Goal: Information Seeking & Learning: Learn about a topic

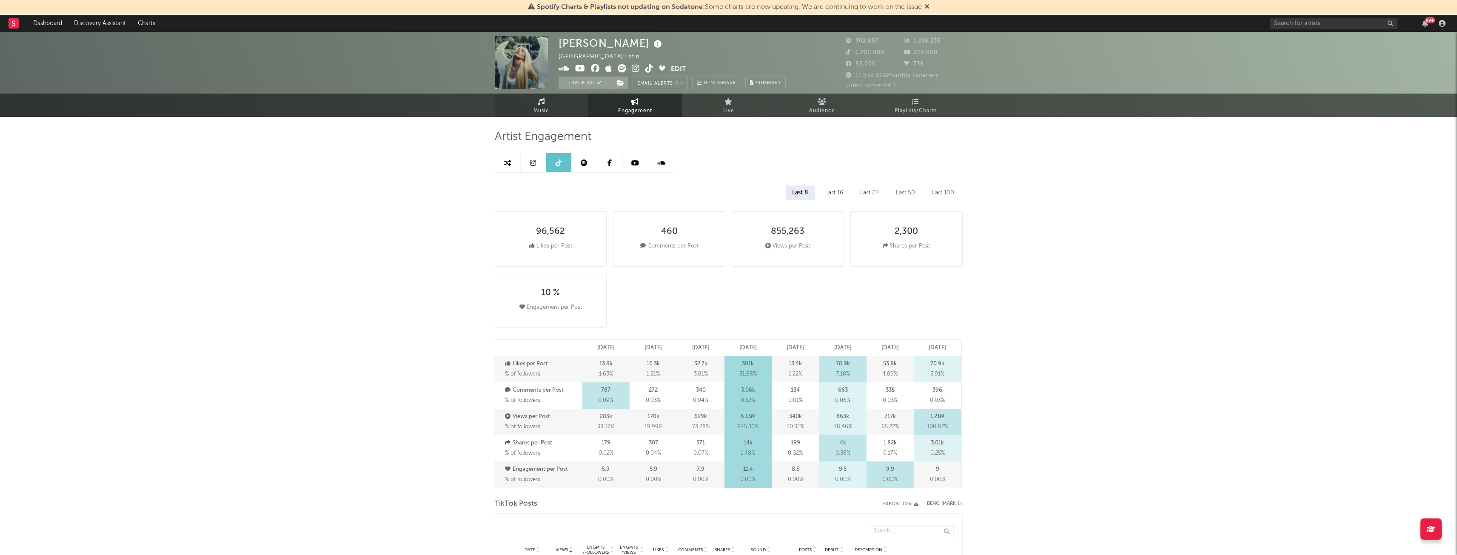
click at [541, 113] on span "Music" at bounding box center [542, 111] width 16 height 10
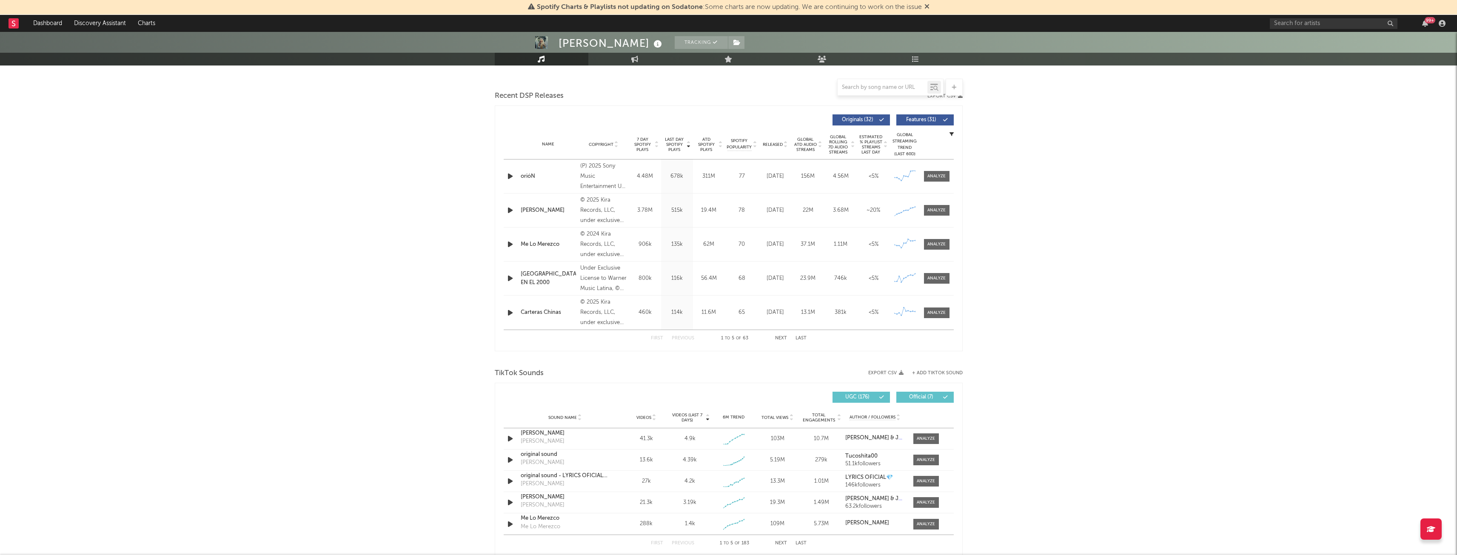
scroll to position [280, 0]
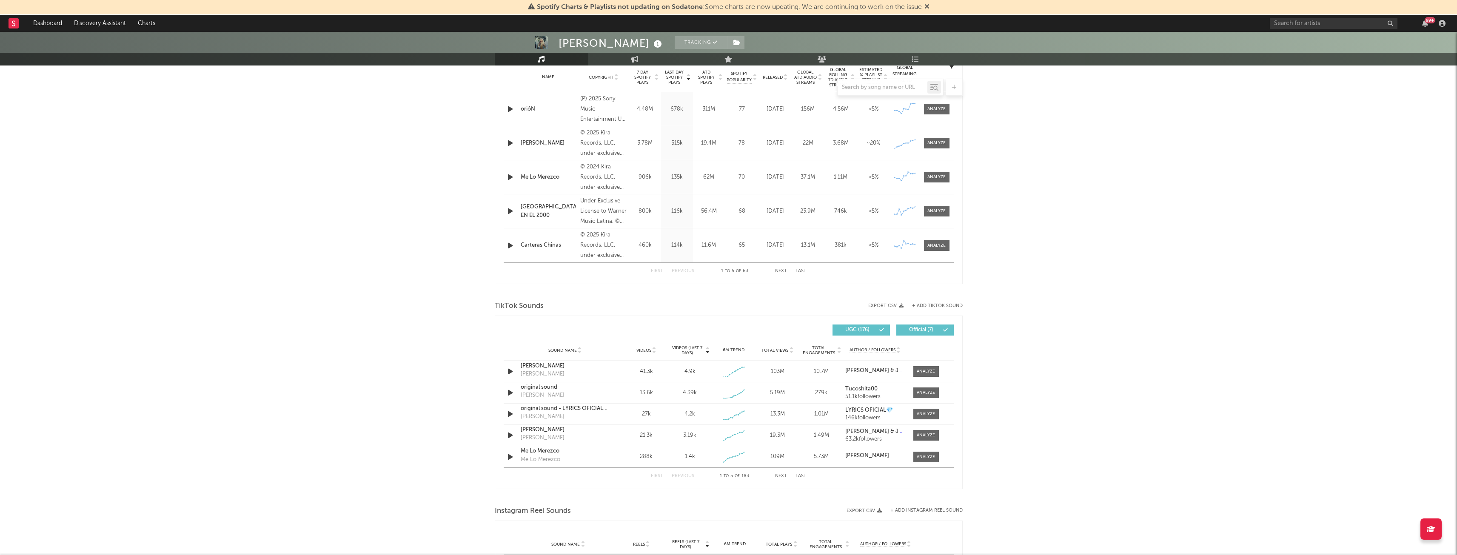
select select "6m"
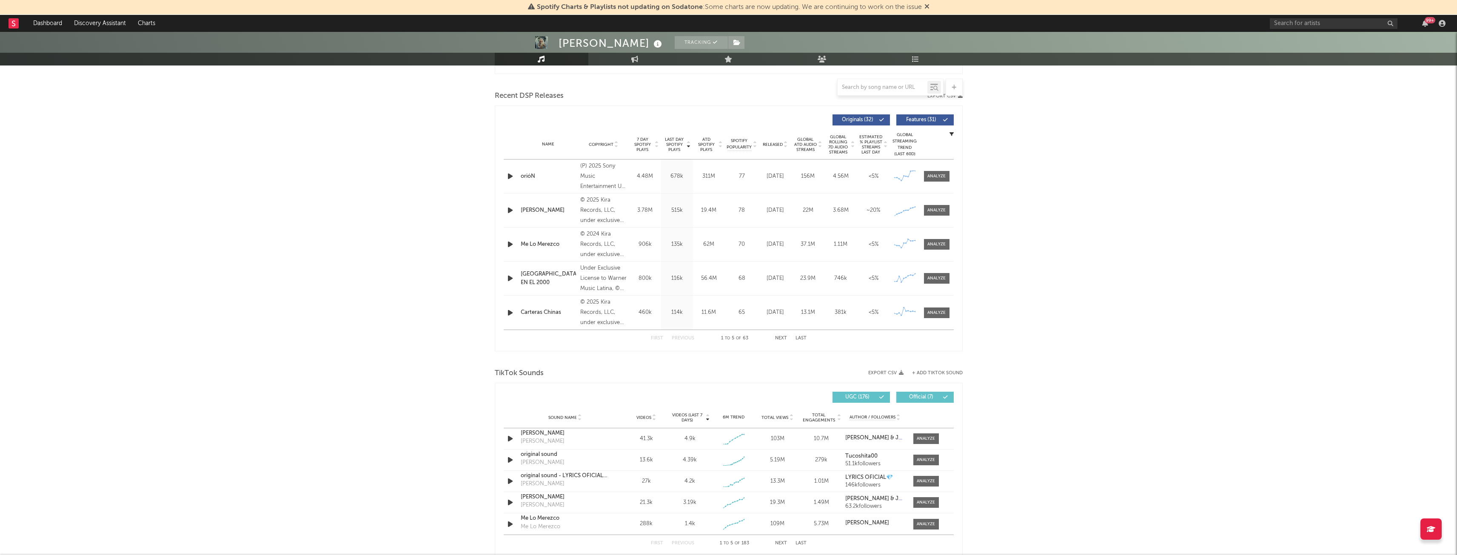
click at [443, 319] on div "[PERSON_NAME] Tracking [GEOGRAPHIC_DATA] | Latin Edit Tracking Email Alerts On …" at bounding box center [728, 394] width 1457 height 1285
drag, startPoint x: 443, startPoint y: 319, endPoint x: 363, endPoint y: 295, distance: 83.5
click at [363, 295] on div "[PERSON_NAME] Tracking [GEOGRAPHIC_DATA] | Latin Edit Tracking Email Alerts On …" at bounding box center [728, 394] width 1457 height 1285
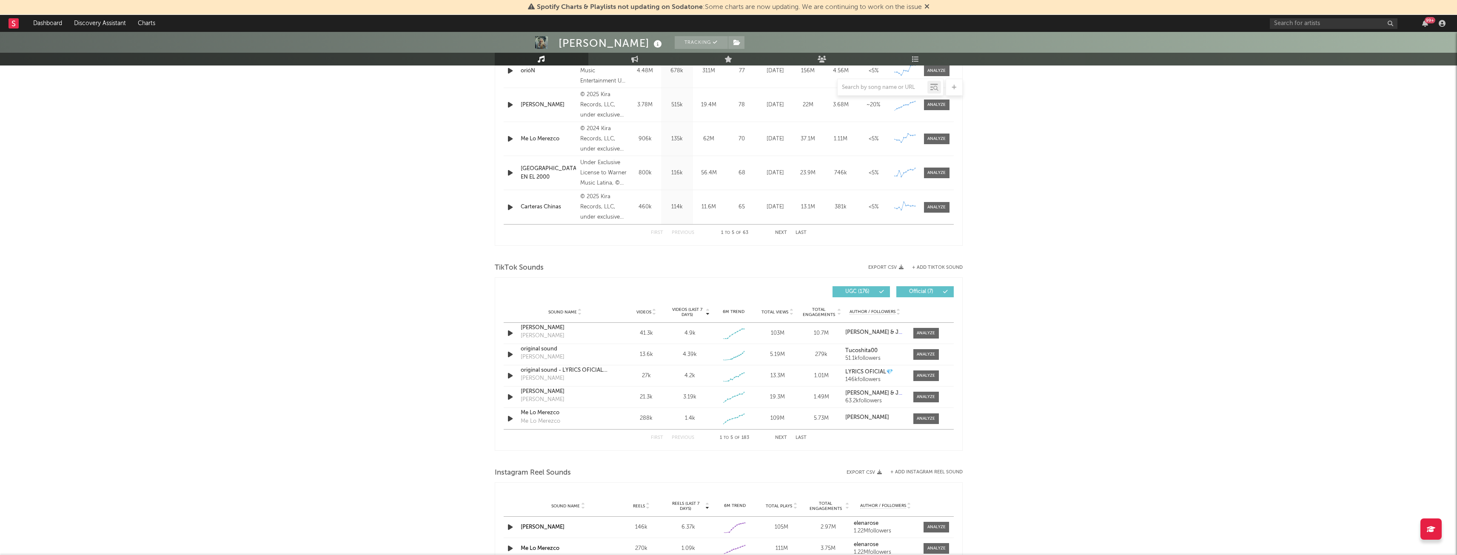
scroll to position [483, 0]
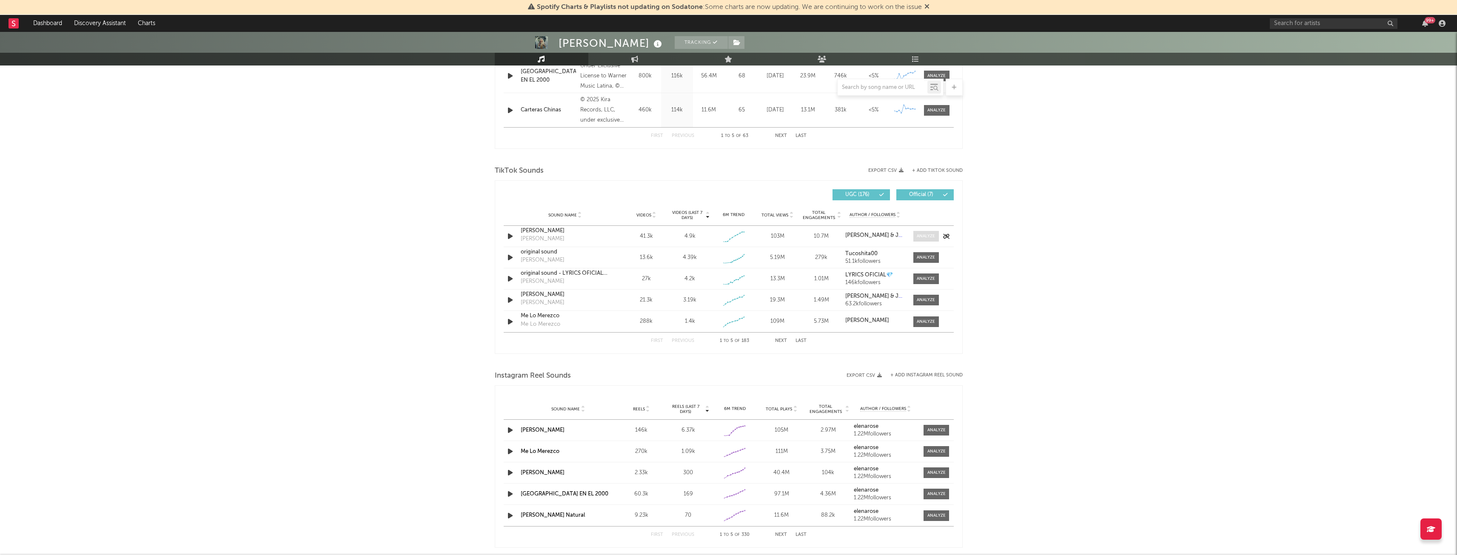
click at [935, 235] on div at bounding box center [926, 236] width 18 height 6
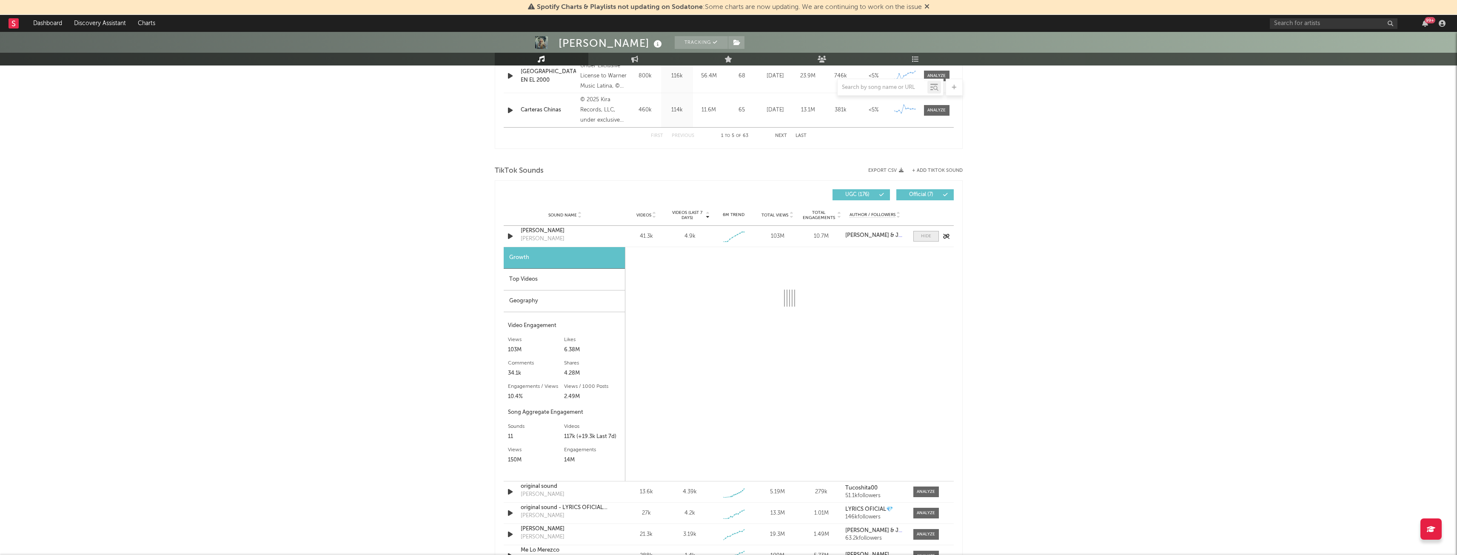
select select "1w"
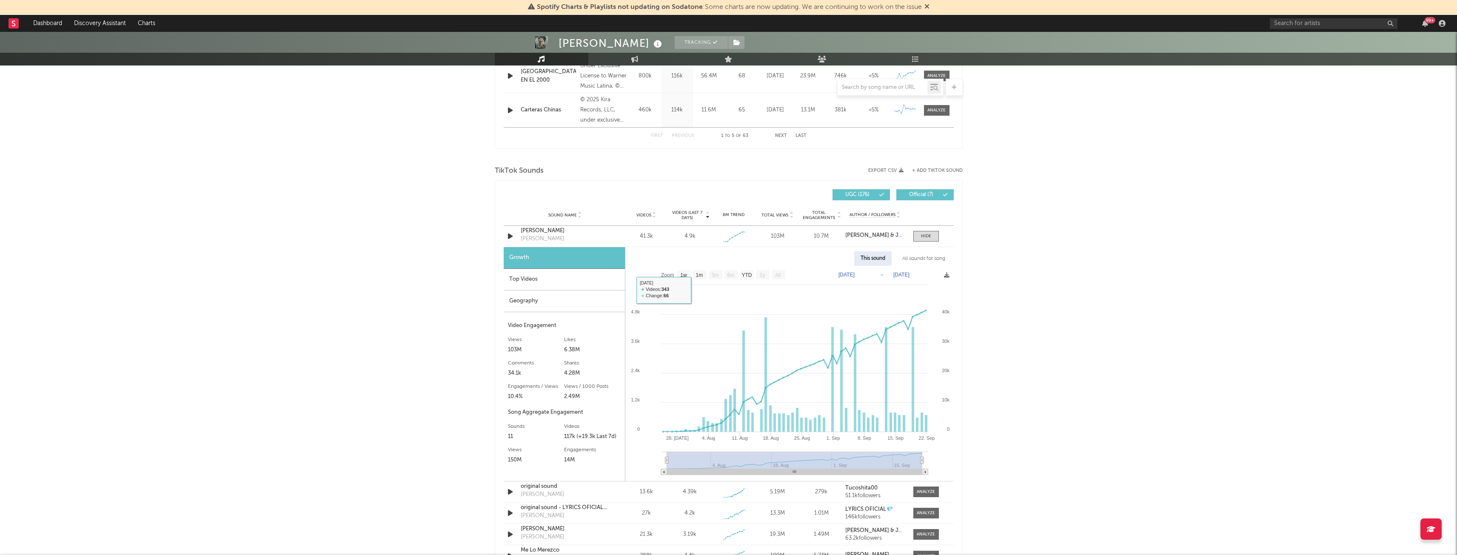
click at [537, 286] on div "Top Videos" at bounding box center [564, 280] width 121 height 22
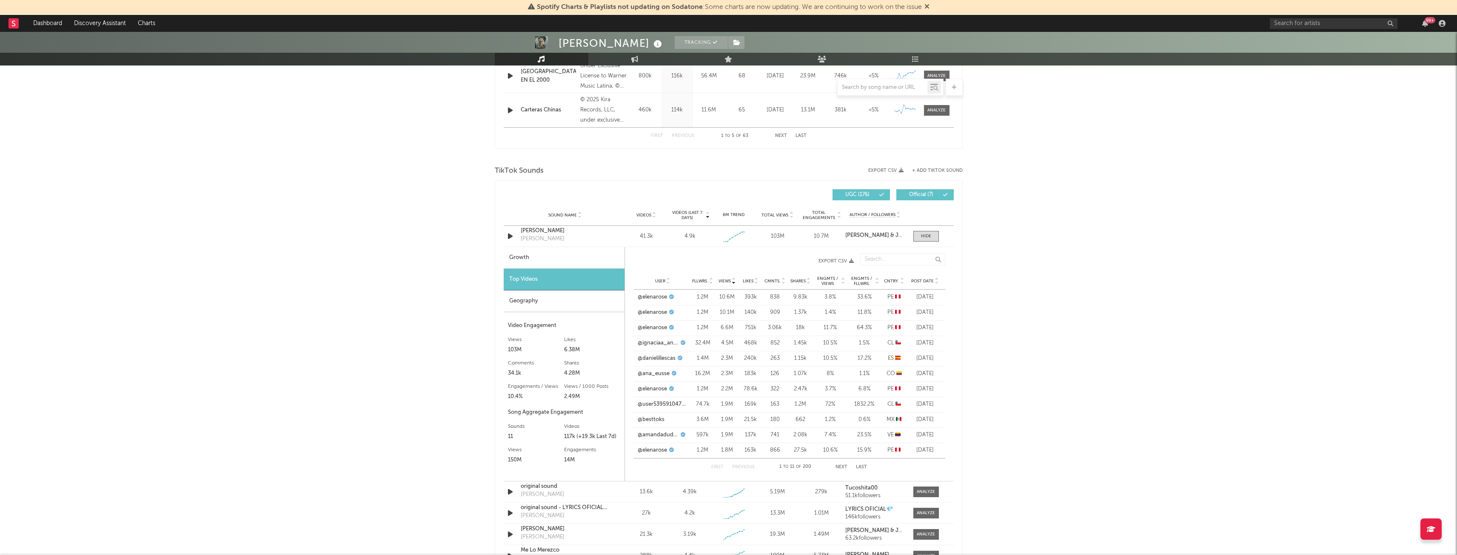
click at [558, 301] on div "Geography" at bounding box center [564, 302] width 121 height 22
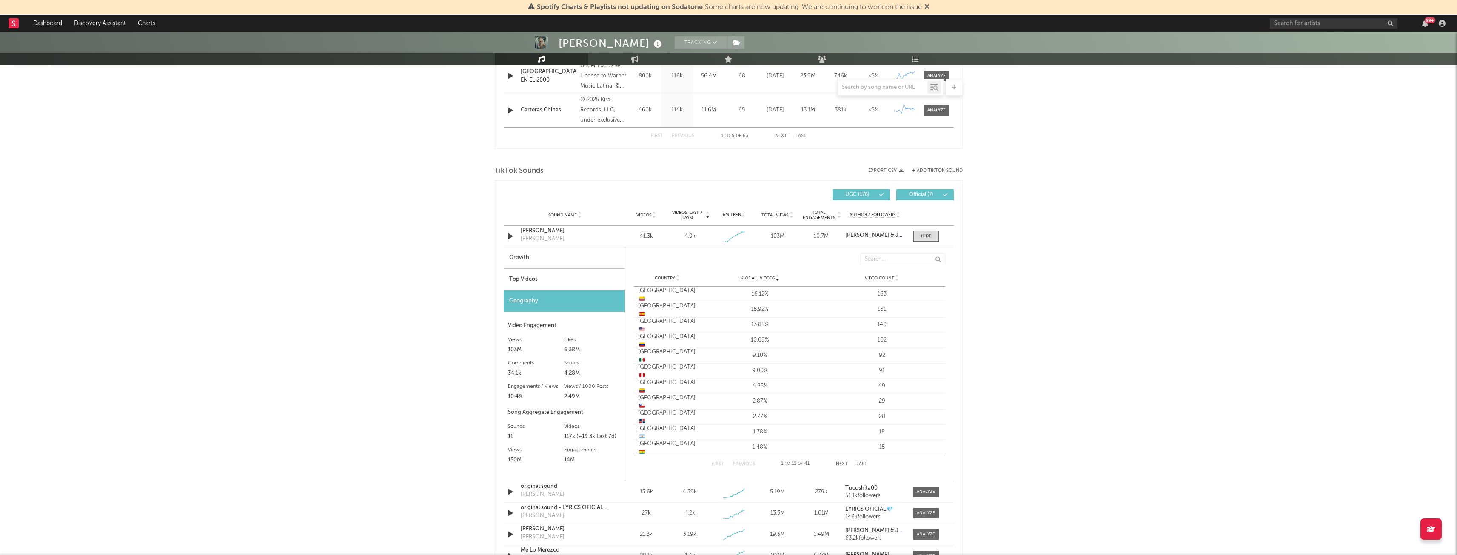
scroll to position [536, 0]
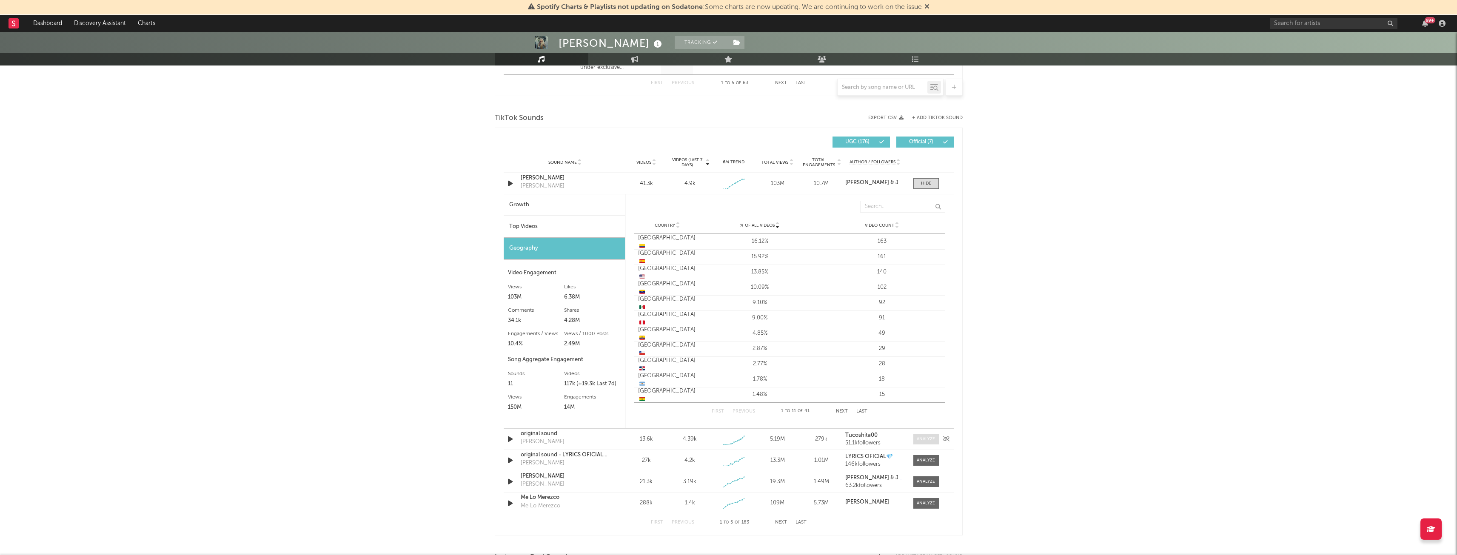
click at [921, 442] on span at bounding box center [926, 439] width 26 height 11
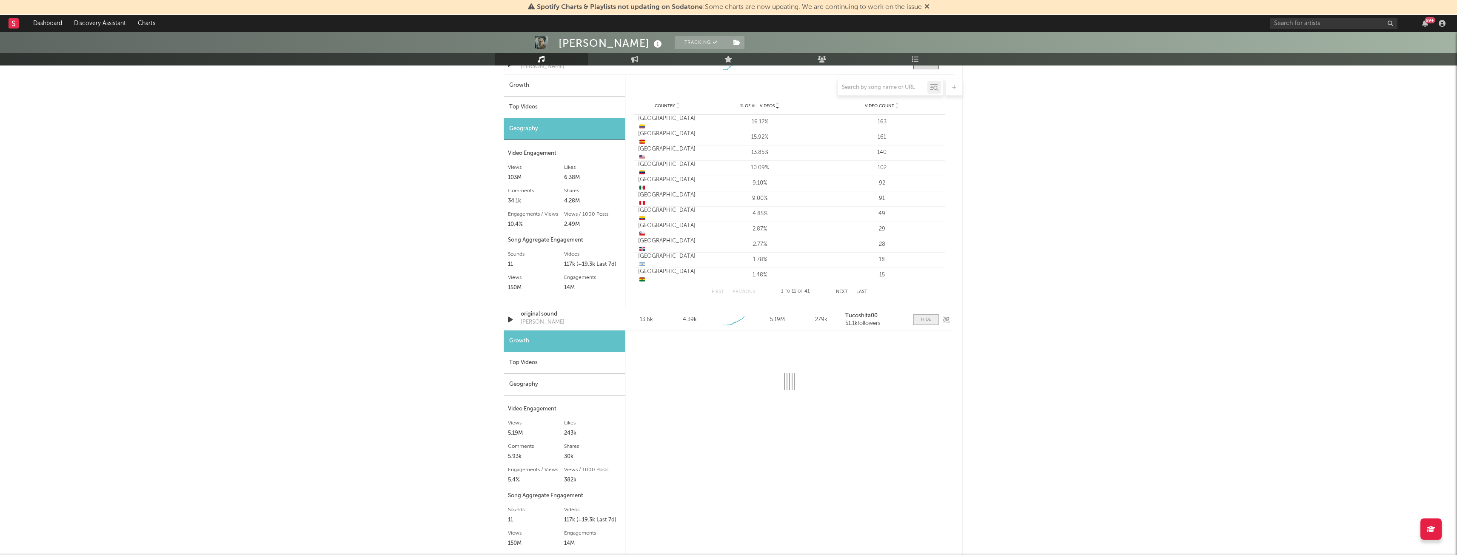
select select "1w"
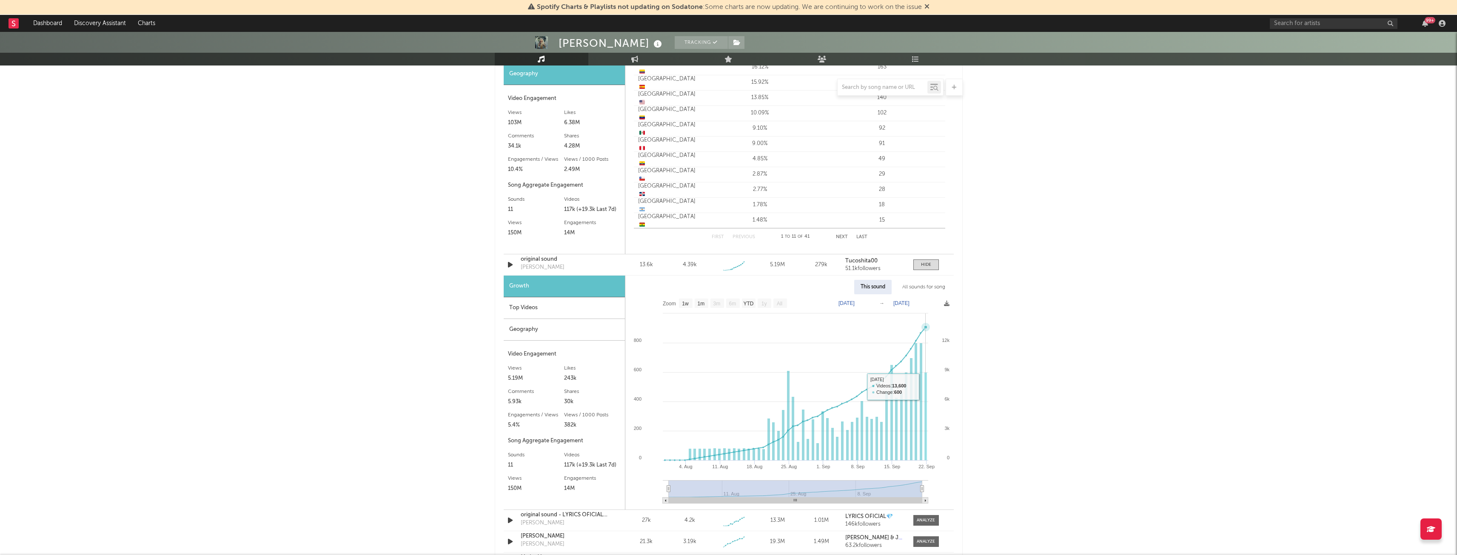
scroll to position [710, 0]
click at [551, 303] on div "Top Videos" at bounding box center [564, 309] width 121 height 22
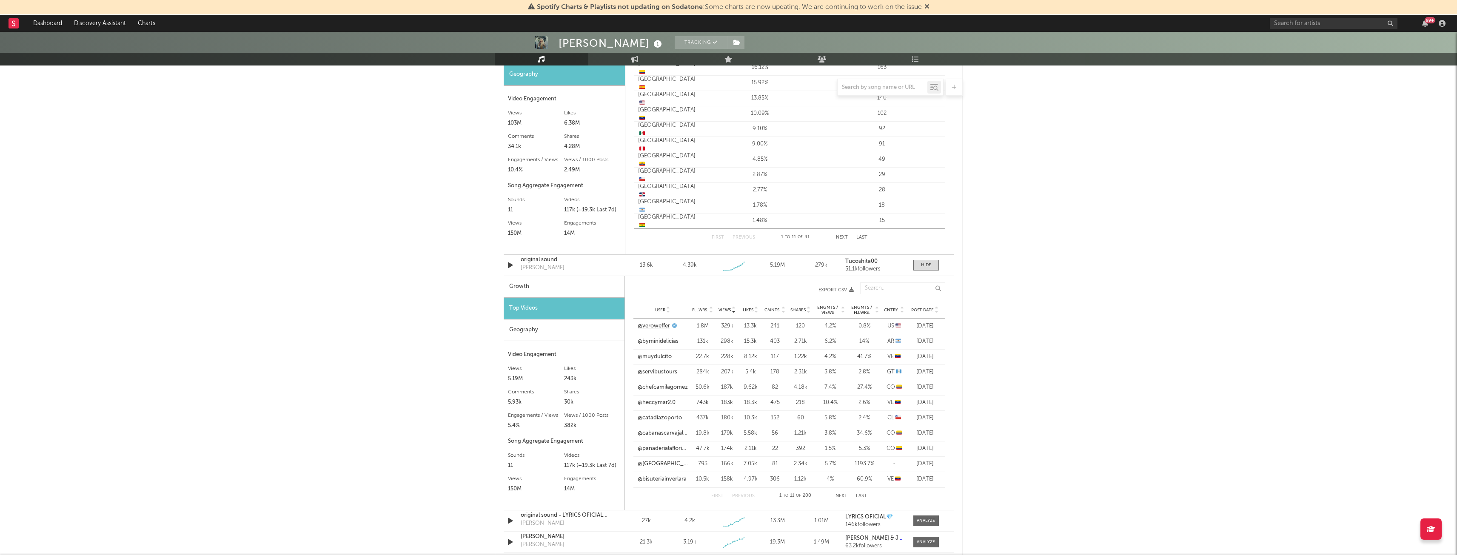
click at [654, 325] on link "@veroweffer" at bounding box center [654, 326] width 32 height 9
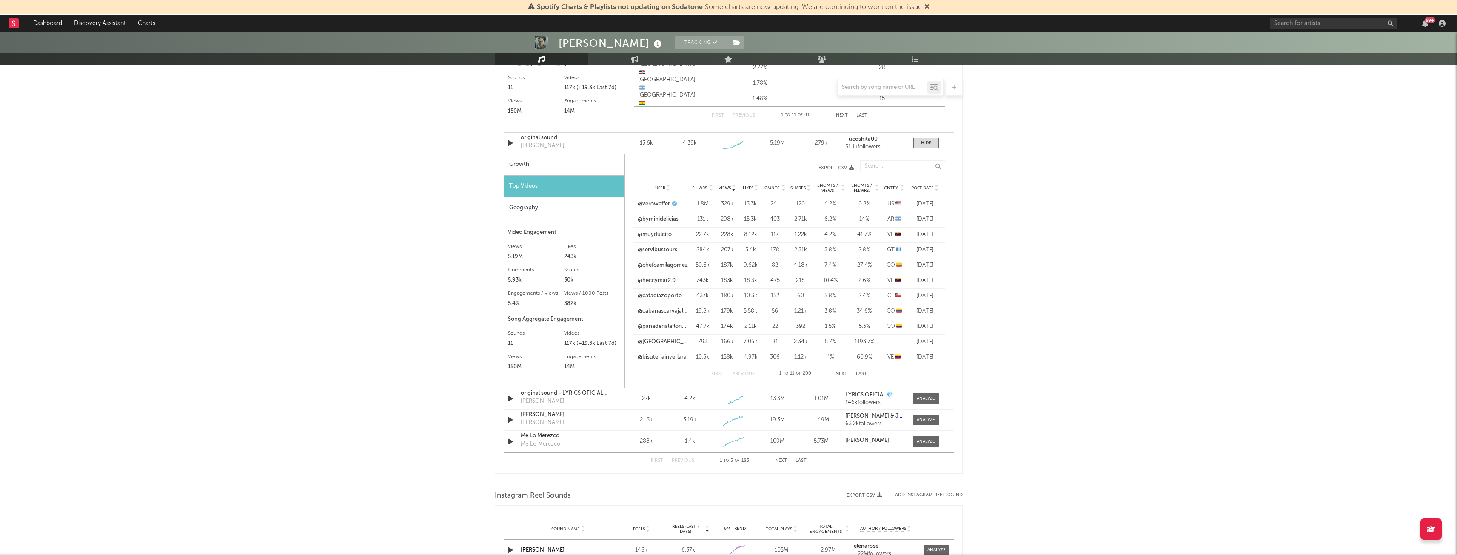
scroll to position [832, 0]
click at [569, 211] on div "Geography" at bounding box center [564, 208] width 121 height 22
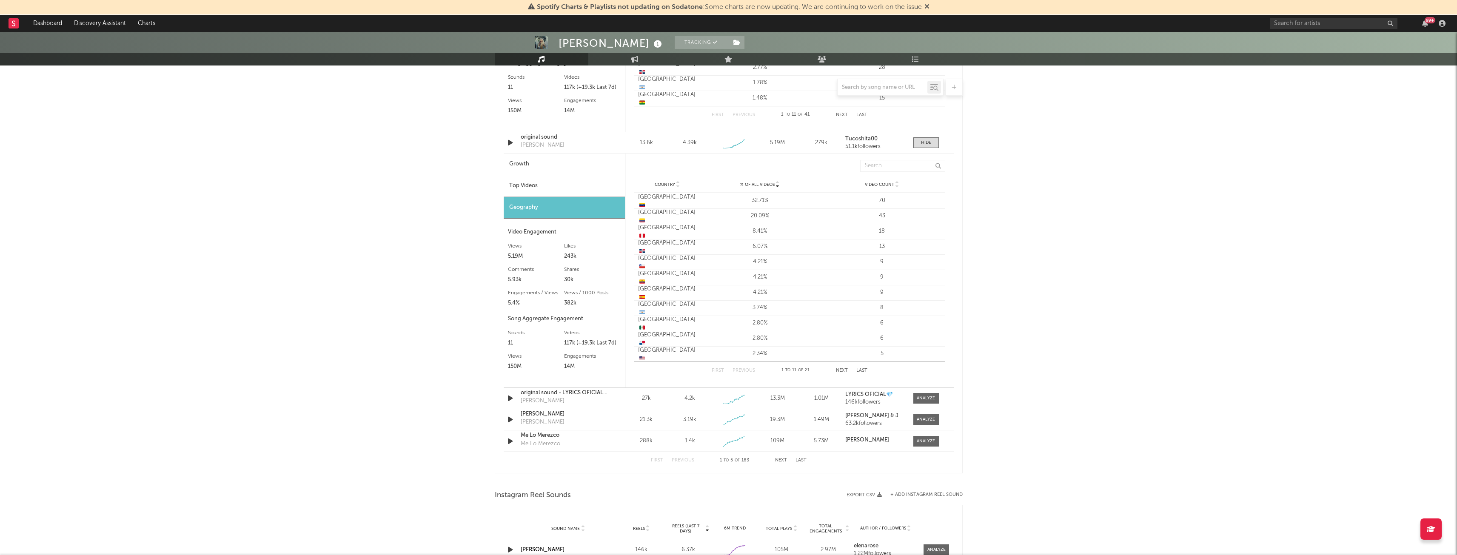
click at [541, 191] on div "Top Videos" at bounding box center [564, 186] width 121 height 22
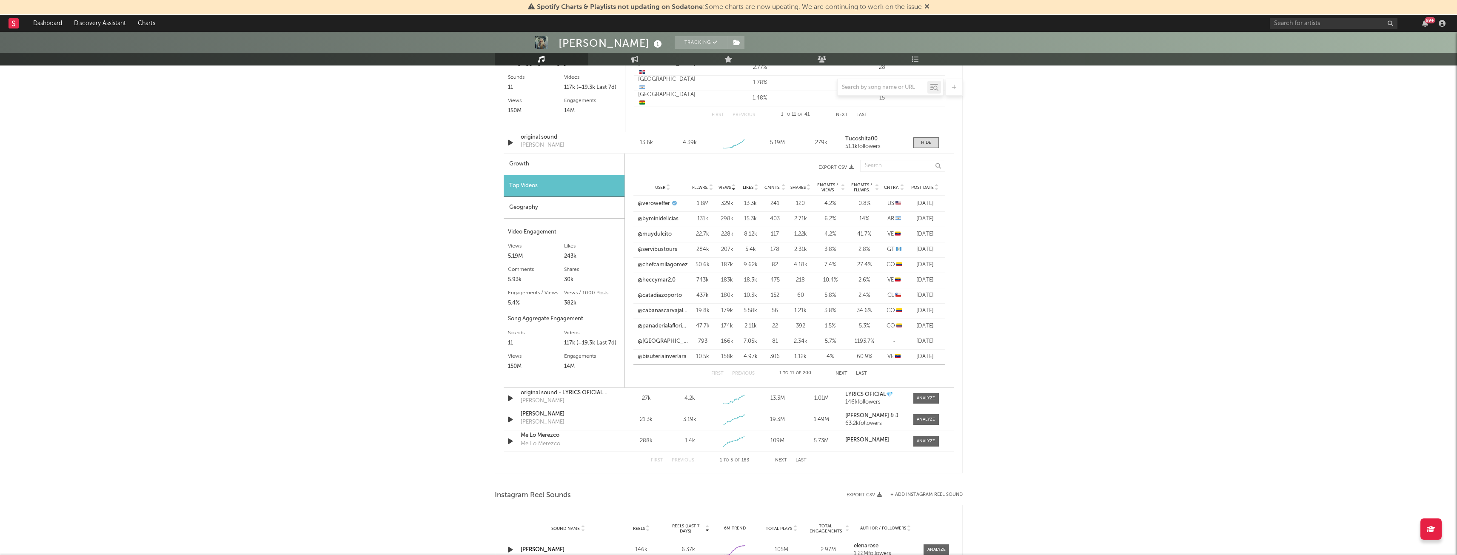
scroll to position [975, 0]
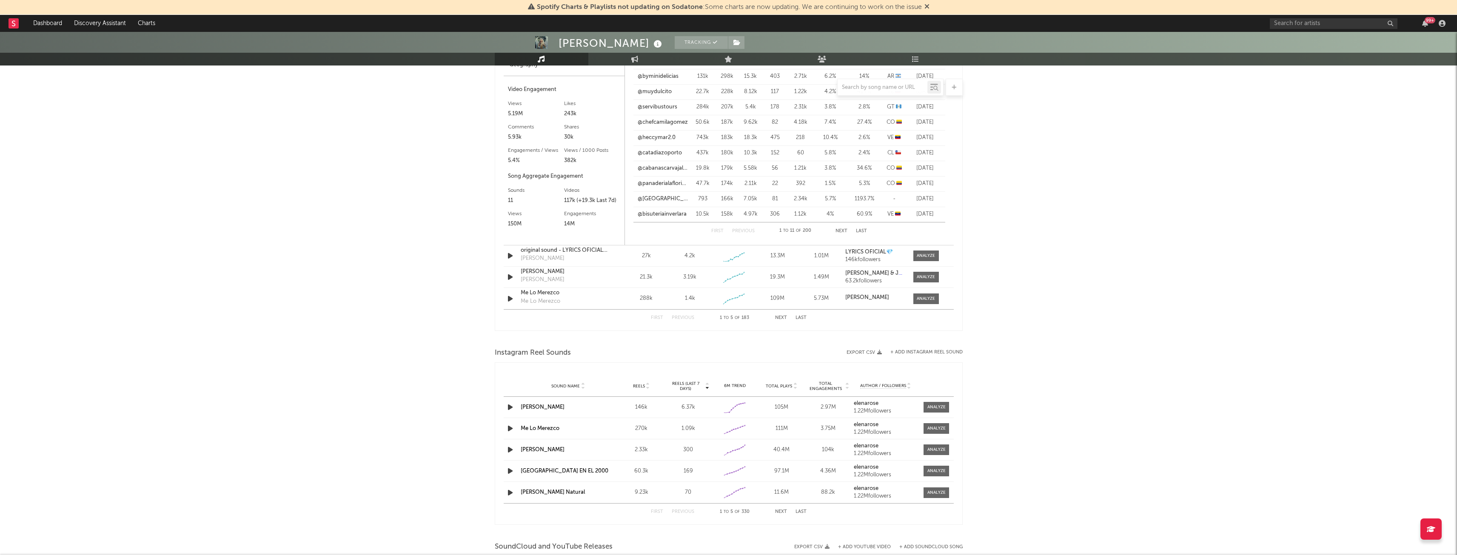
drag, startPoint x: 438, startPoint y: 254, endPoint x: 389, endPoint y: 190, distance: 80.8
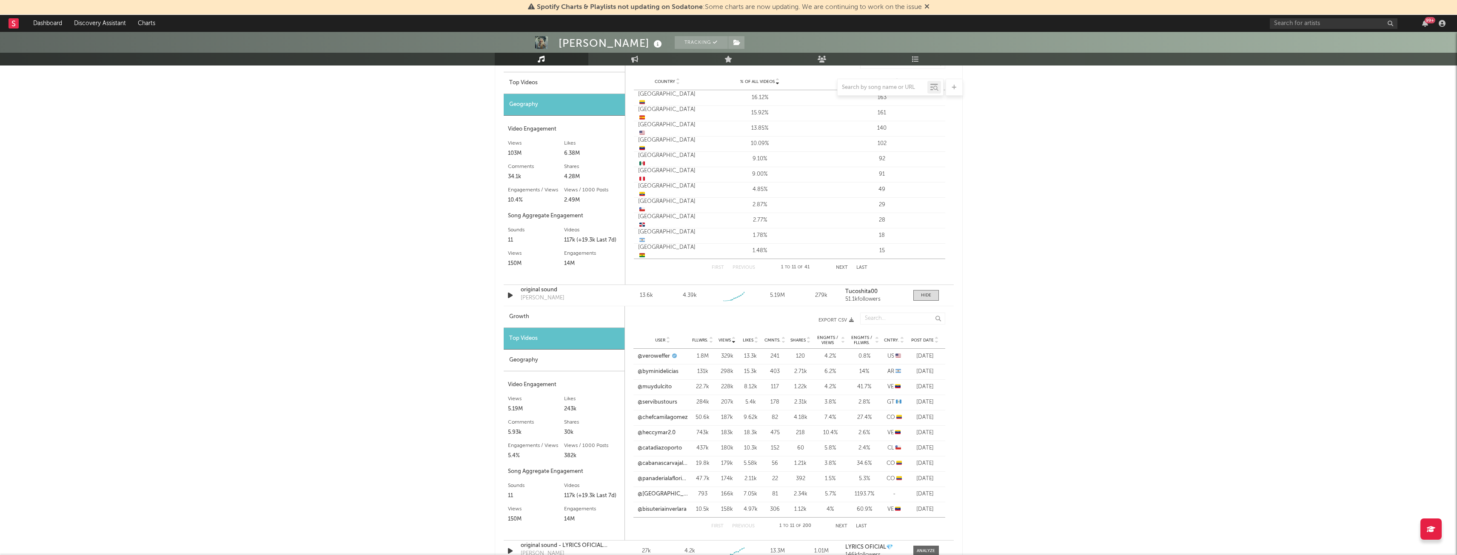
scroll to position [679, 0]
click at [524, 359] on div "Geography" at bounding box center [564, 362] width 121 height 22
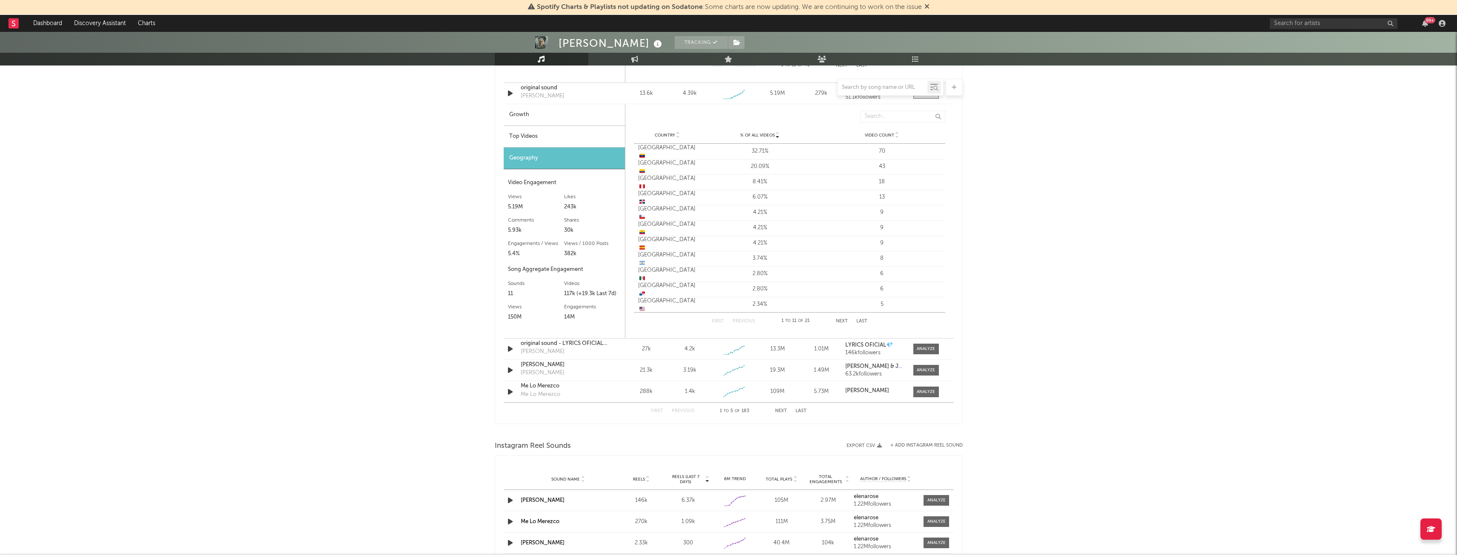
scroll to position [889, 0]
click at [924, 338] on span at bounding box center [926, 342] width 26 height 11
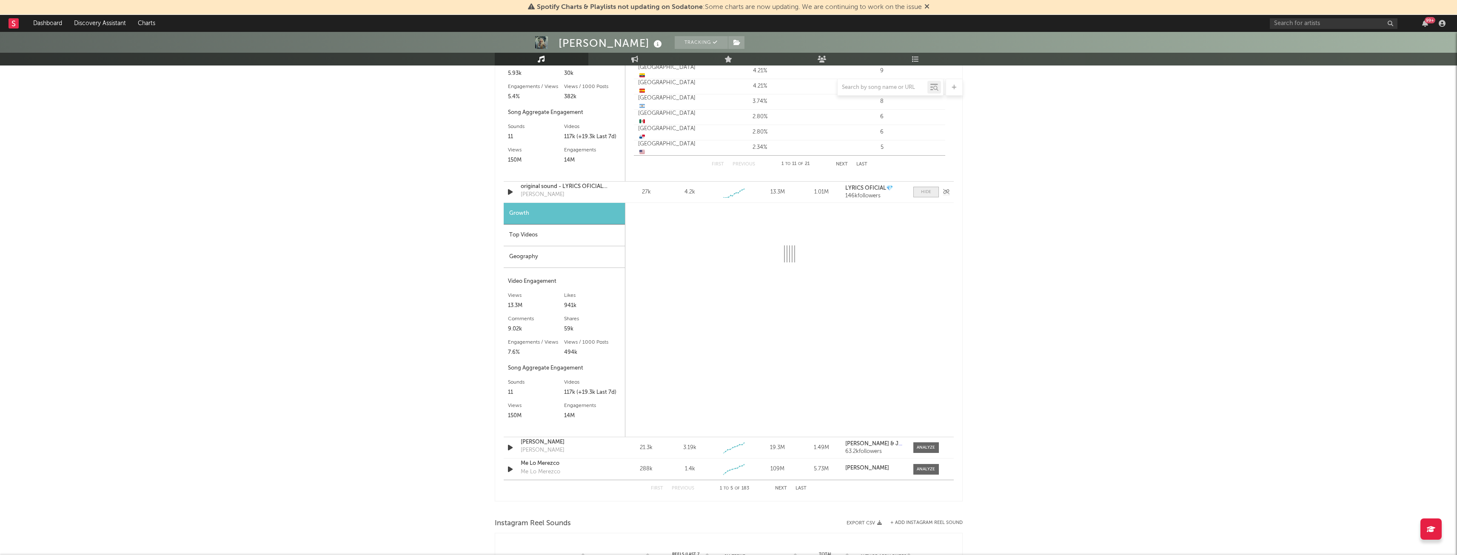
select select "1w"
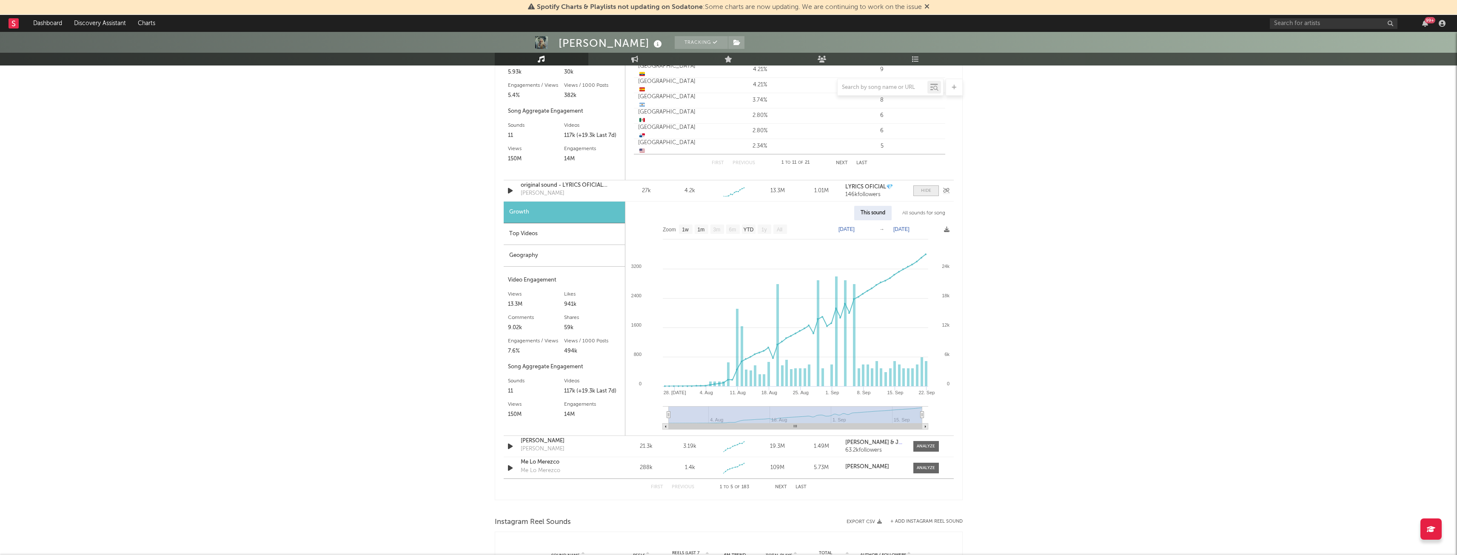
scroll to position [1040, 0]
click at [547, 222] on div "Growth" at bounding box center [564, 212] width 121 height 22
click at [548, 233] on div "Top Videos" at bounding box center [564, 234] width 121 height 22
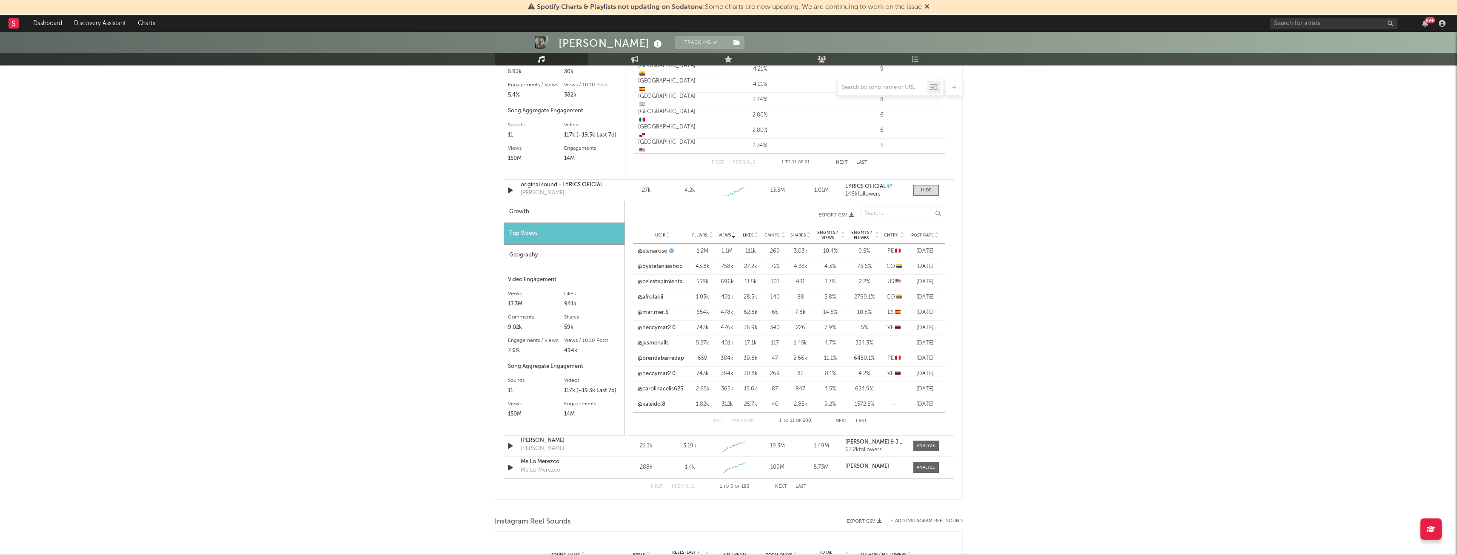
click at [560, 264] on div "Geography" at bounding box center [564, 256] width 121 height 22
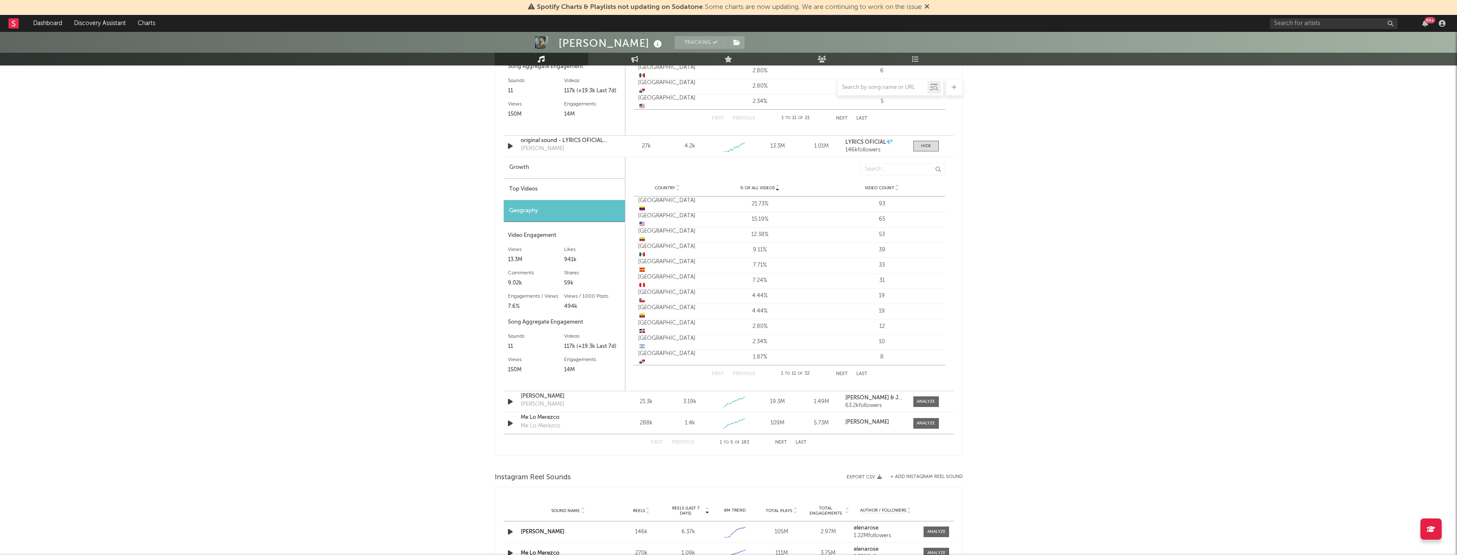
scroll to position [1133, 0]
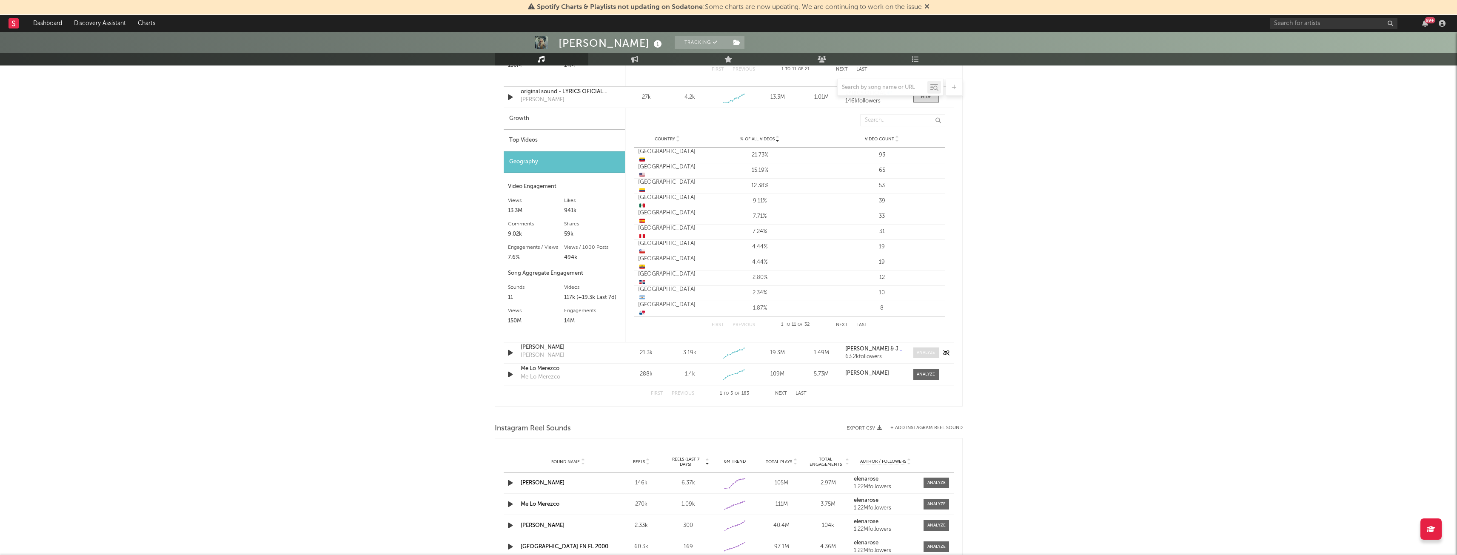
click at [917, 354] on div at bounding box center [926, 353] width 18 height 6
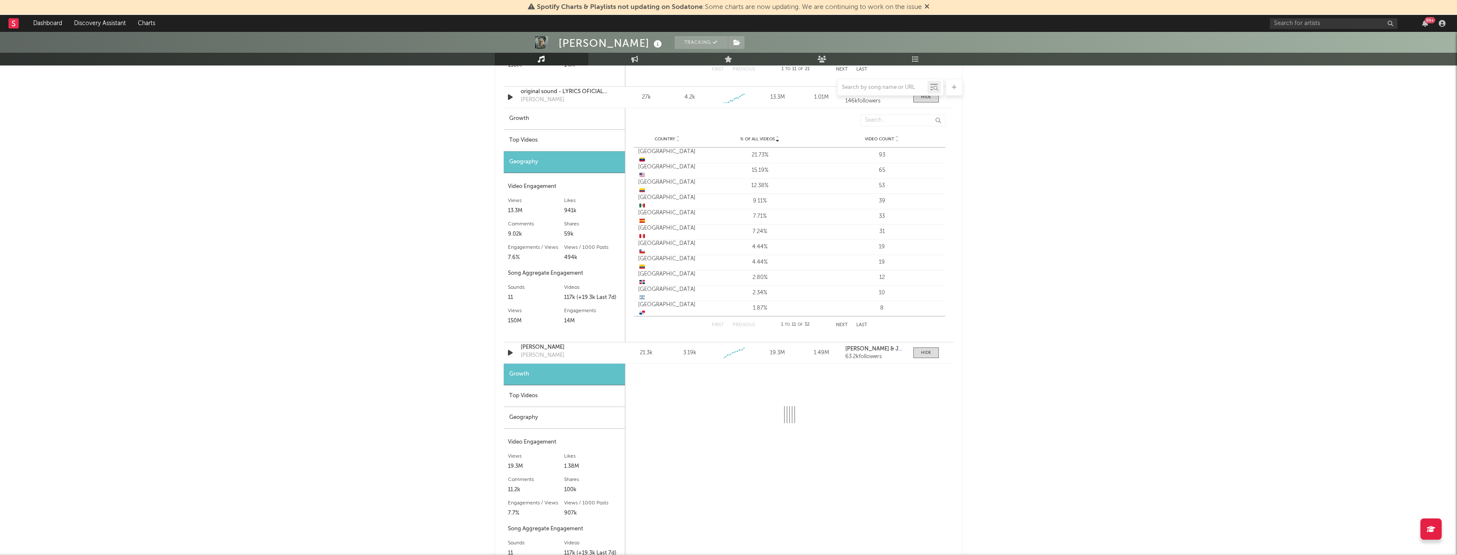
select select "1w"
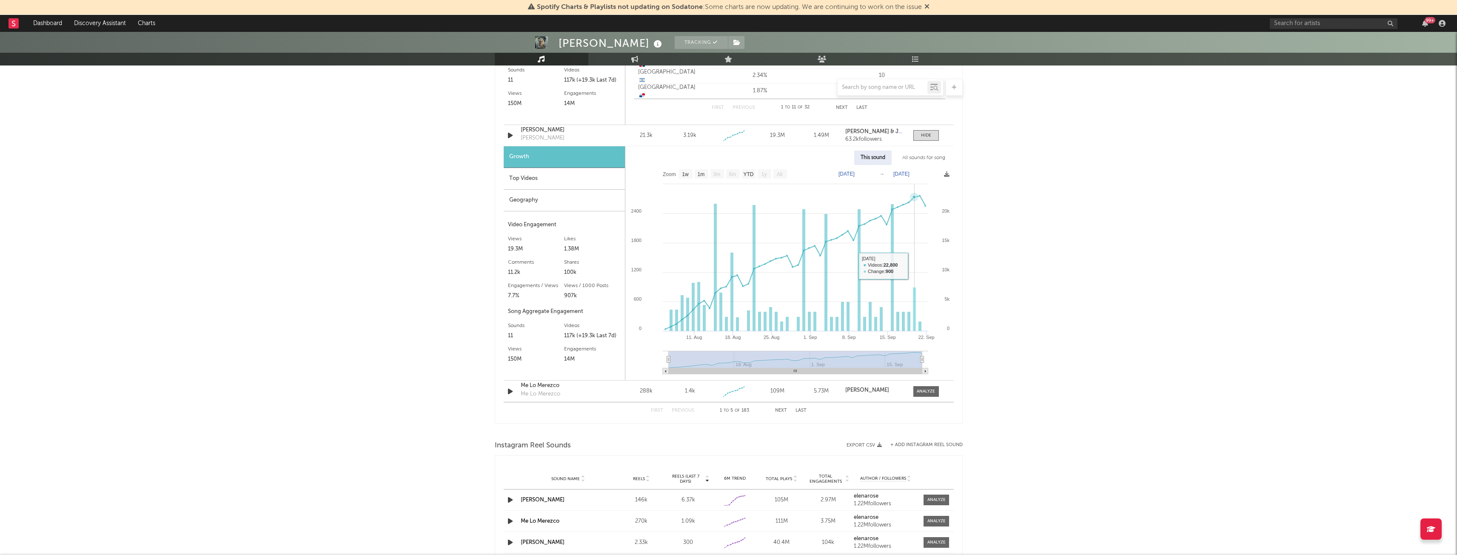
scroll to position [1372, 0]
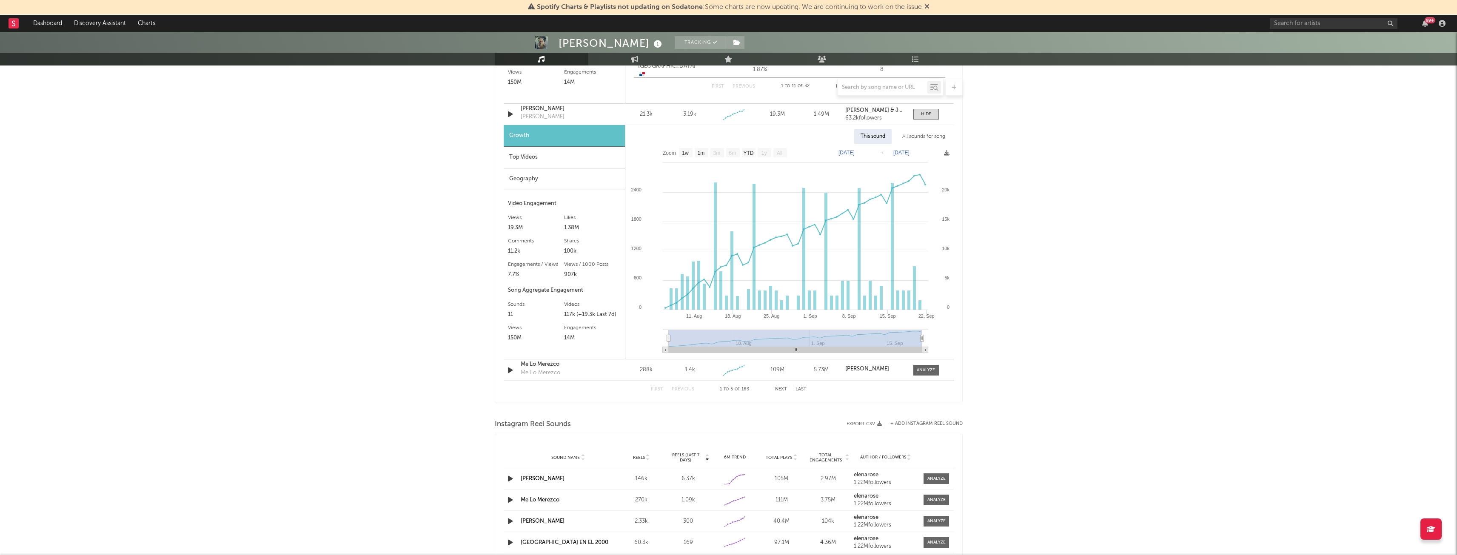
click at [554, 159] on div "Top Videos" at bounding box center [564, 158] width 121 height 22
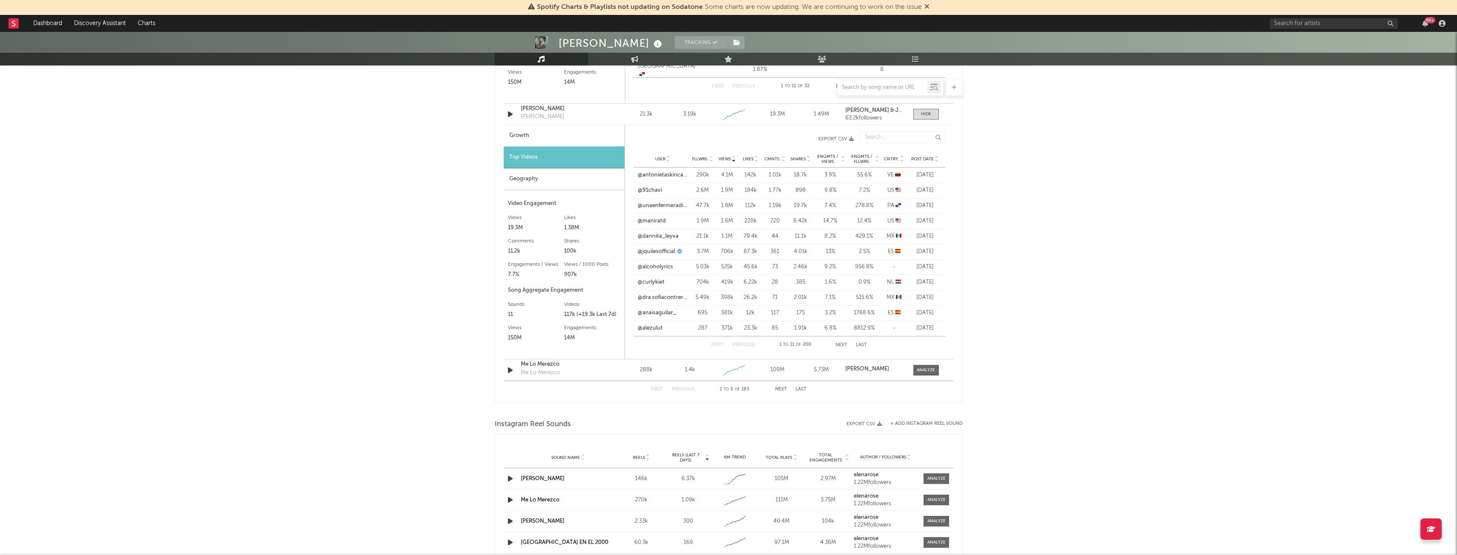
click at [572, 176] on div "Geography" at bounding box center [564, 179] width 121 height 22
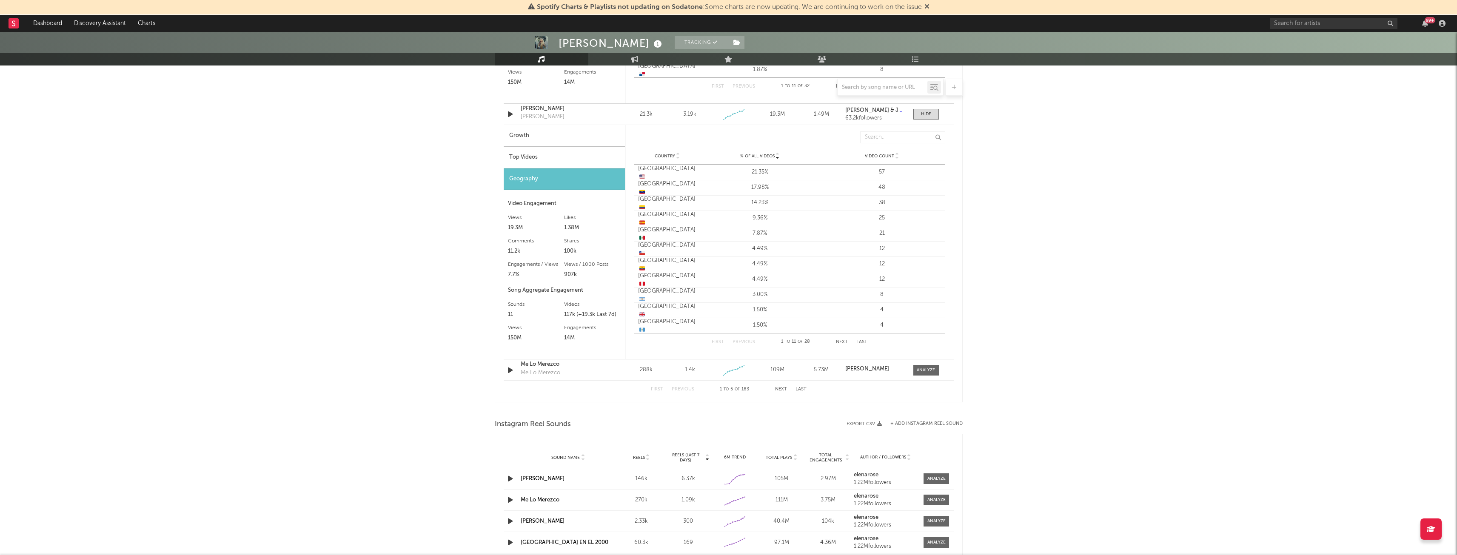
click at [546, 151] on div "Top Videos" at bounding box center [564, 158] width 121 height 22
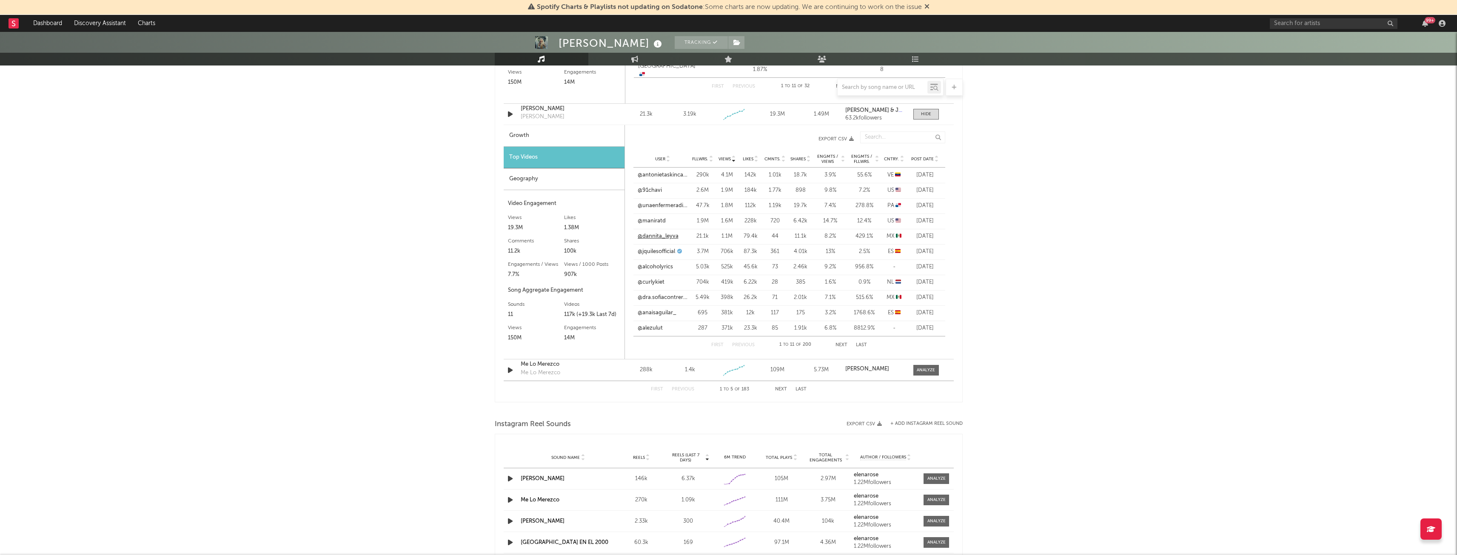
click at [673, 236] on link "@dannita_leyva" at bounding box center [658, 236] width 41 height 9
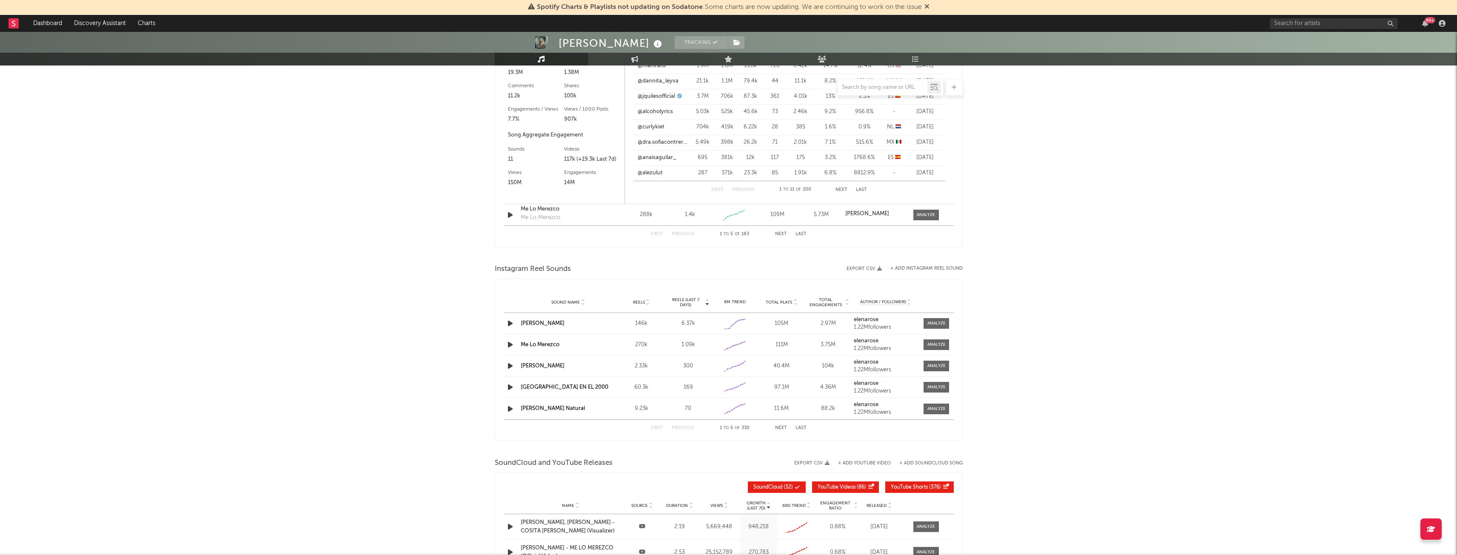
scroll to position [1550, 0]
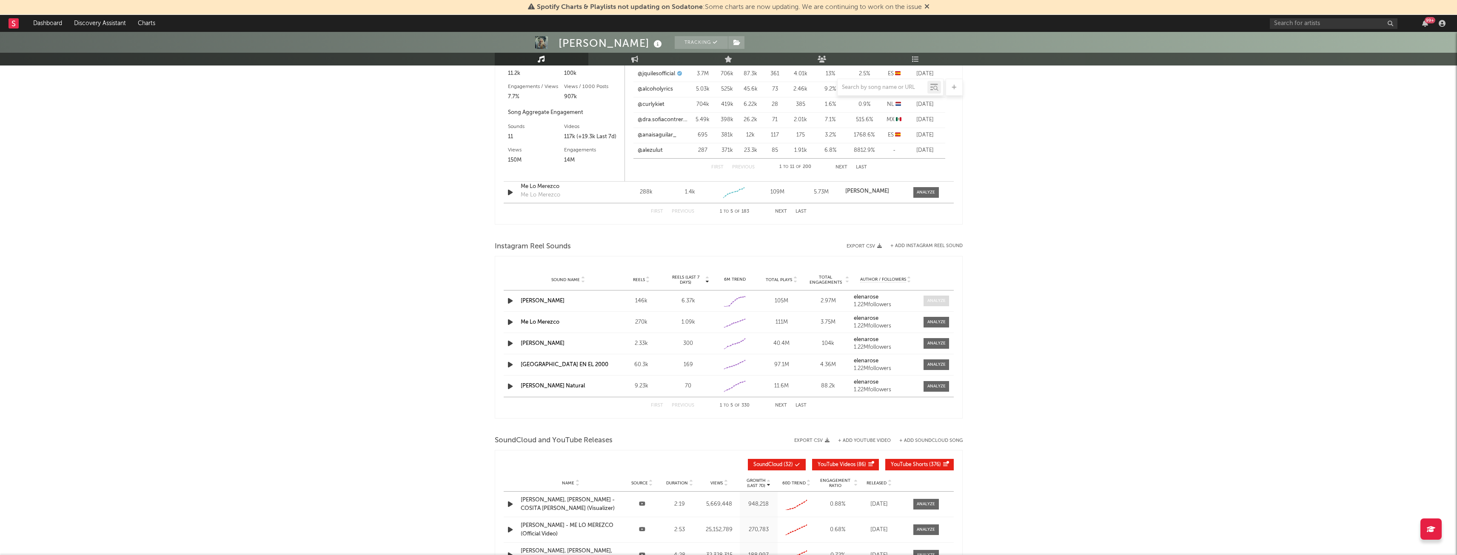
click at [943, 300] on div at bounding box center [937, 301] width 18 height 6
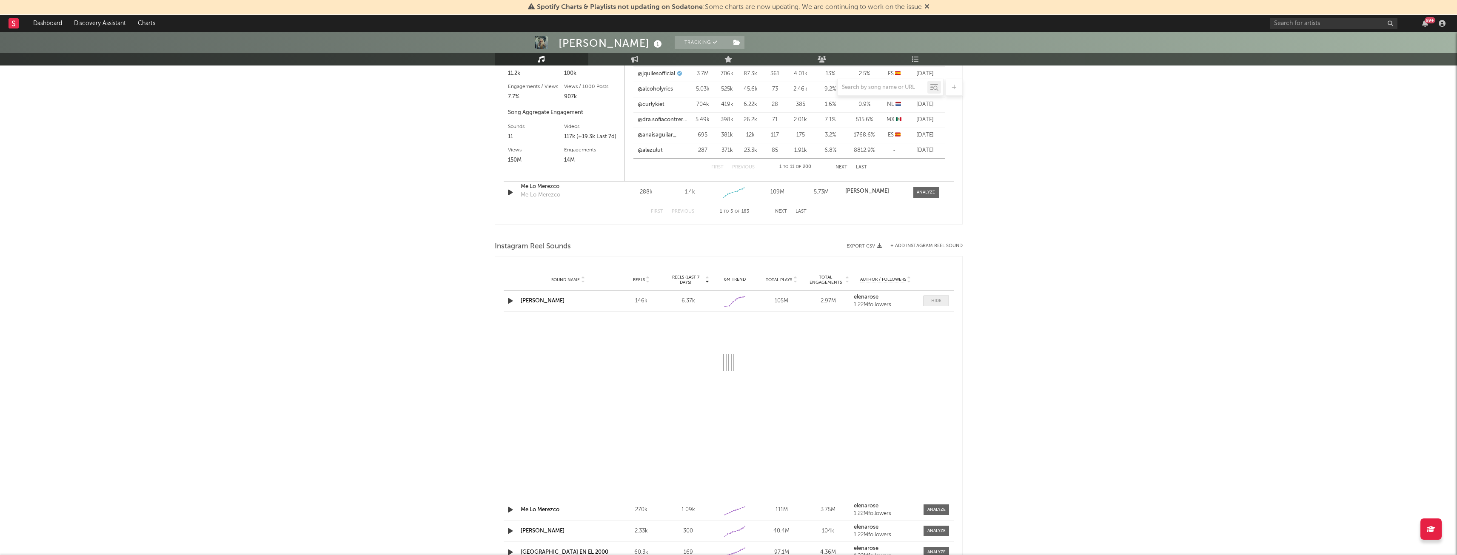
select select "1w"
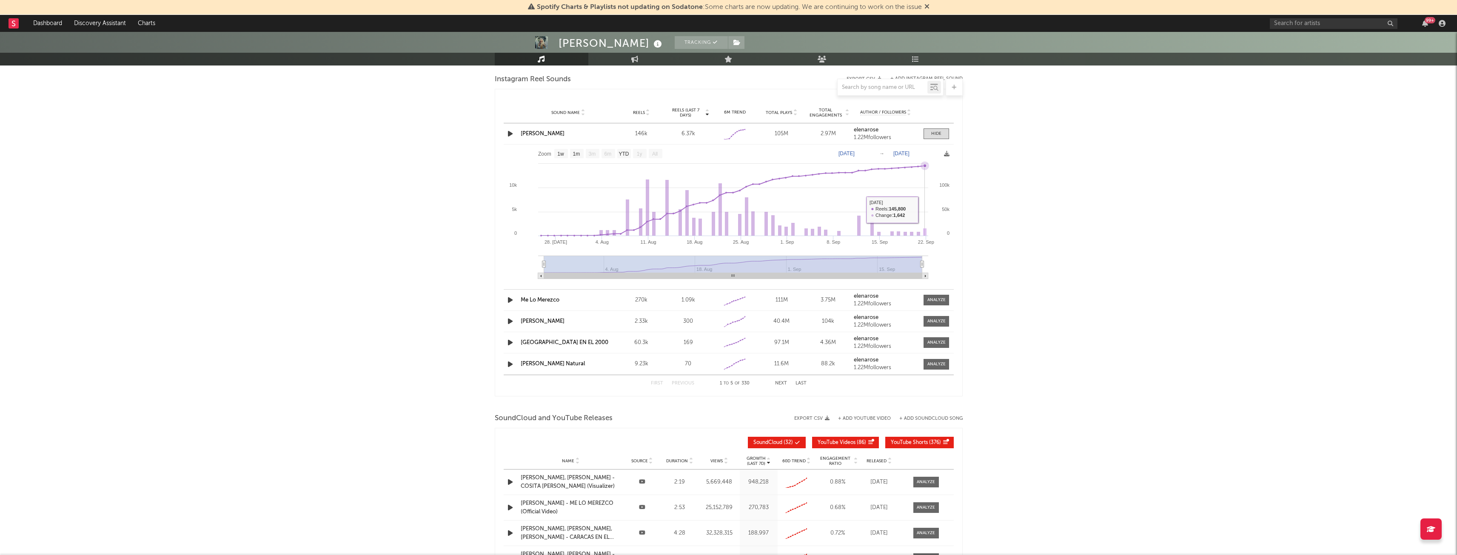
scroll to position [1718, 0]
click at [930, 322] on div at bounding box center [937, 321] width 18 height 6
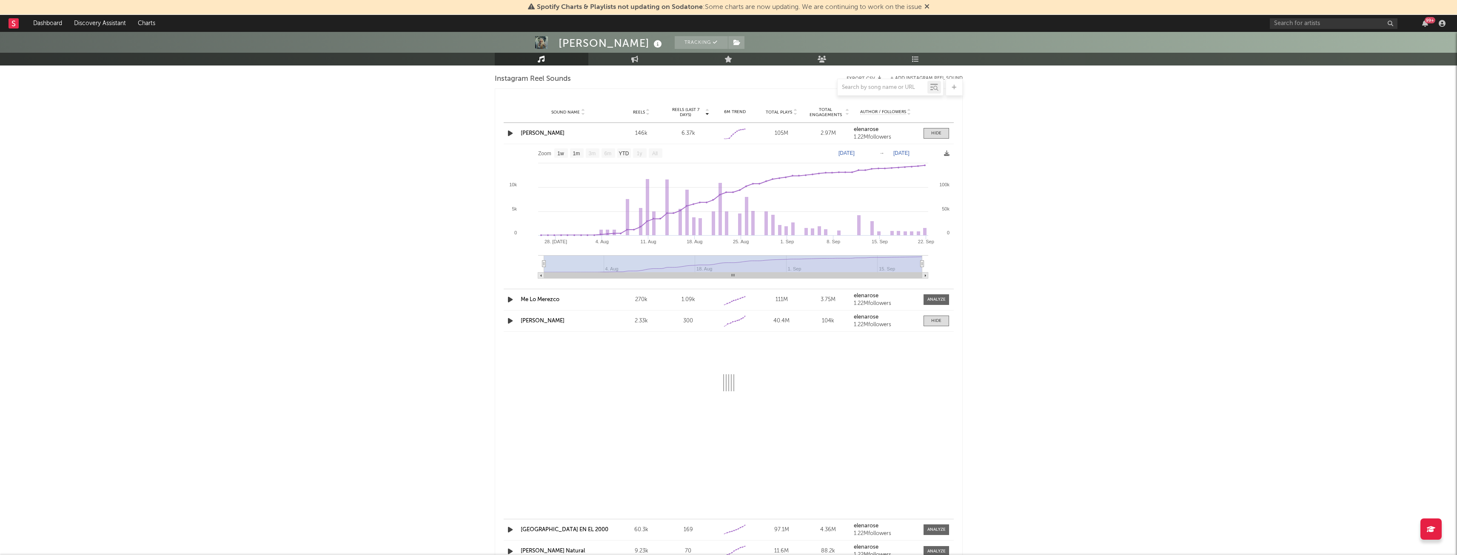
select select "1w"
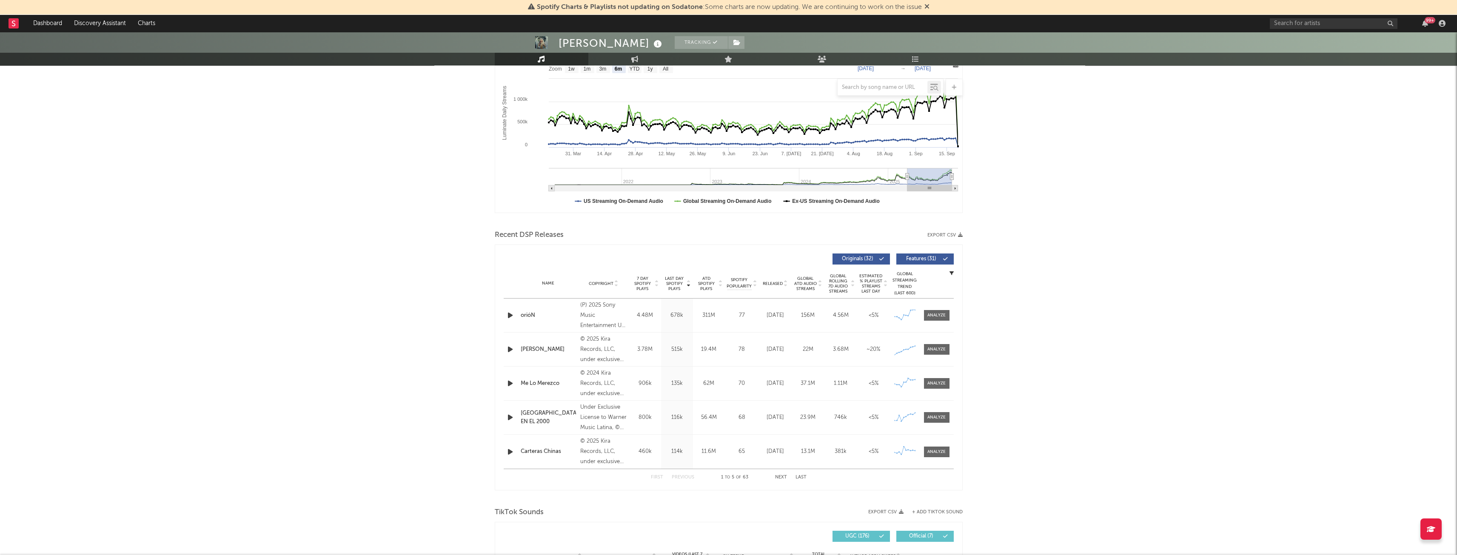
scroll to position [0, 0]
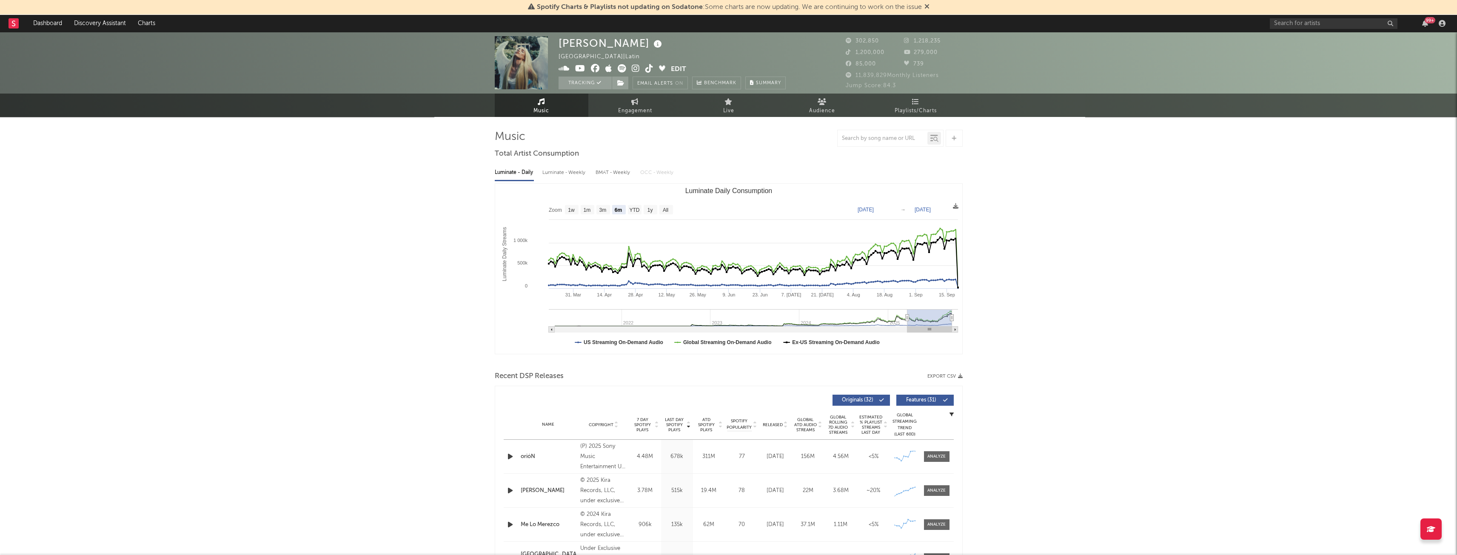
click at [1305, 15] on div "99 +" at bounding box center [1359, 23] width 179 height 17
click at [1294, 20] on input "text" at bounding box center [1334, 23] width 128 height 11
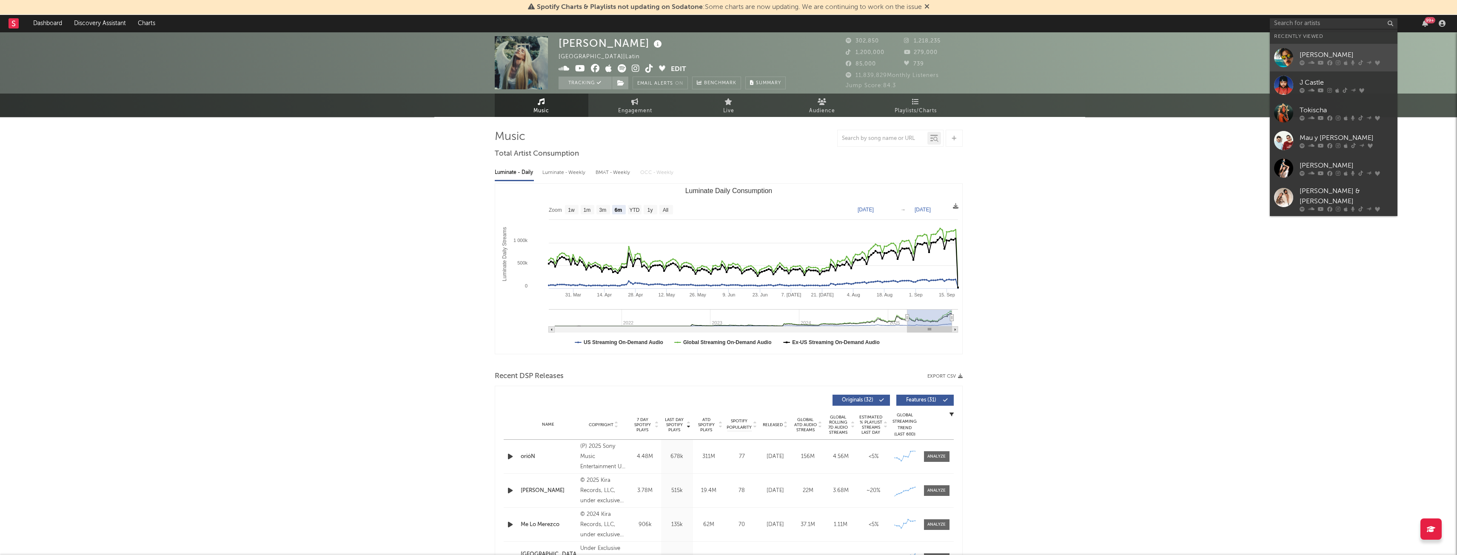
click at [1315, 51] on div "[PERSON_NAME]" at bounding box center [1347, 55] width 94 height 10
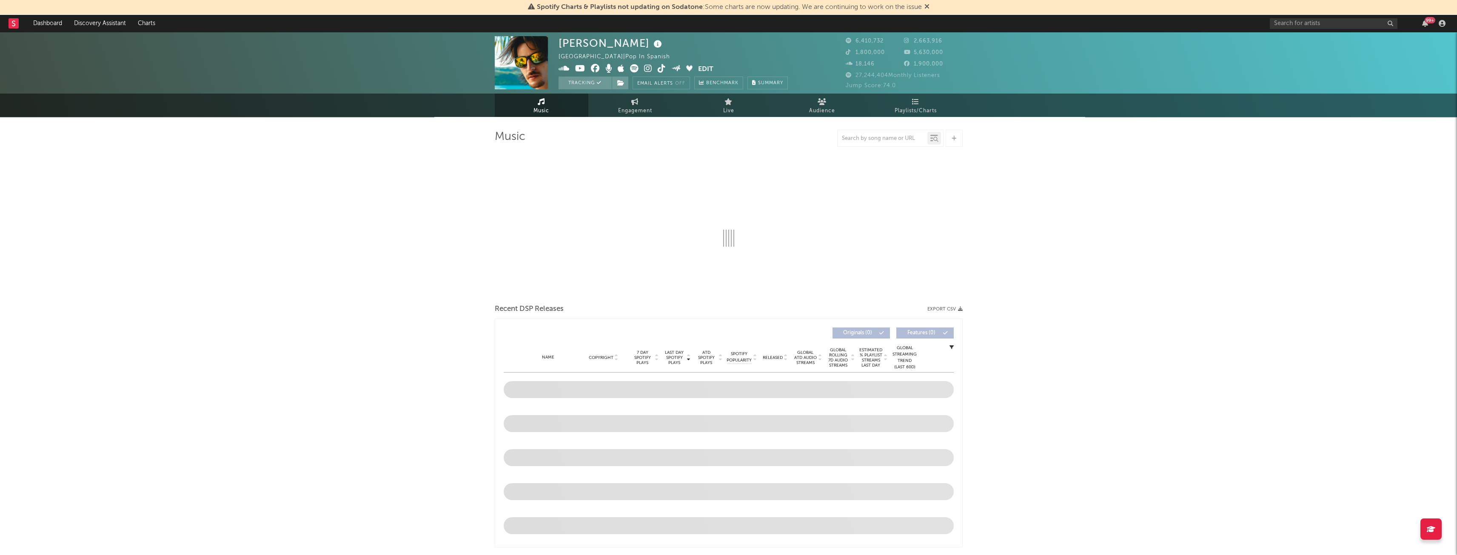
select select "6m"
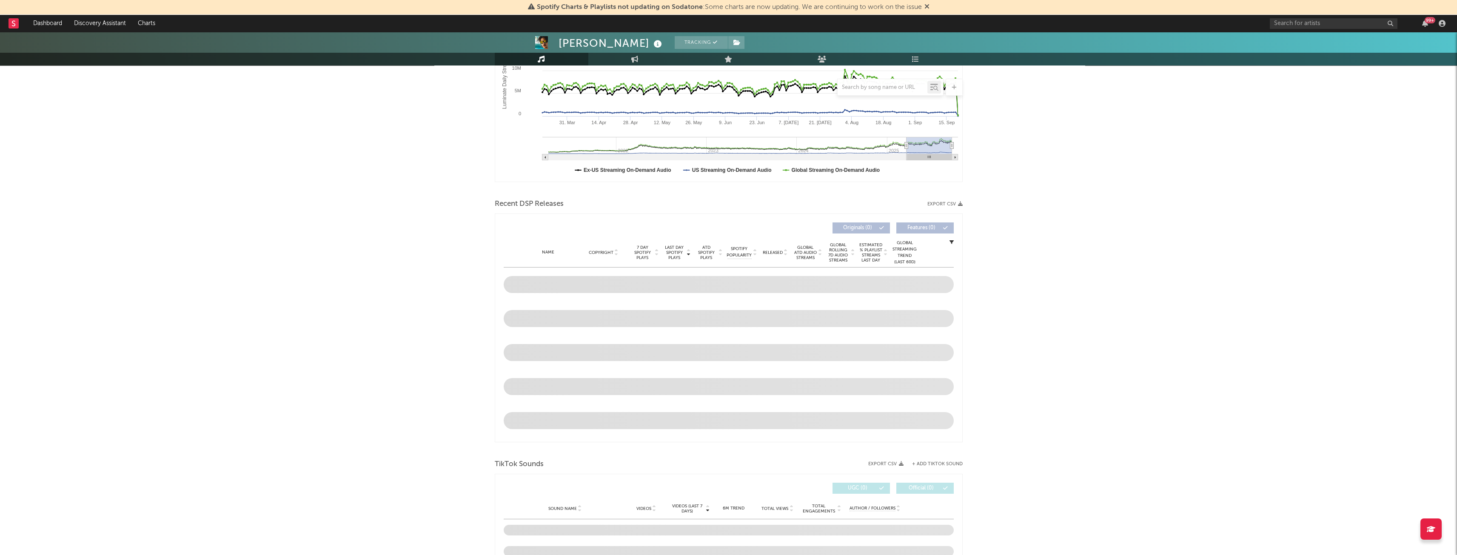
scroll to position [173, 0]
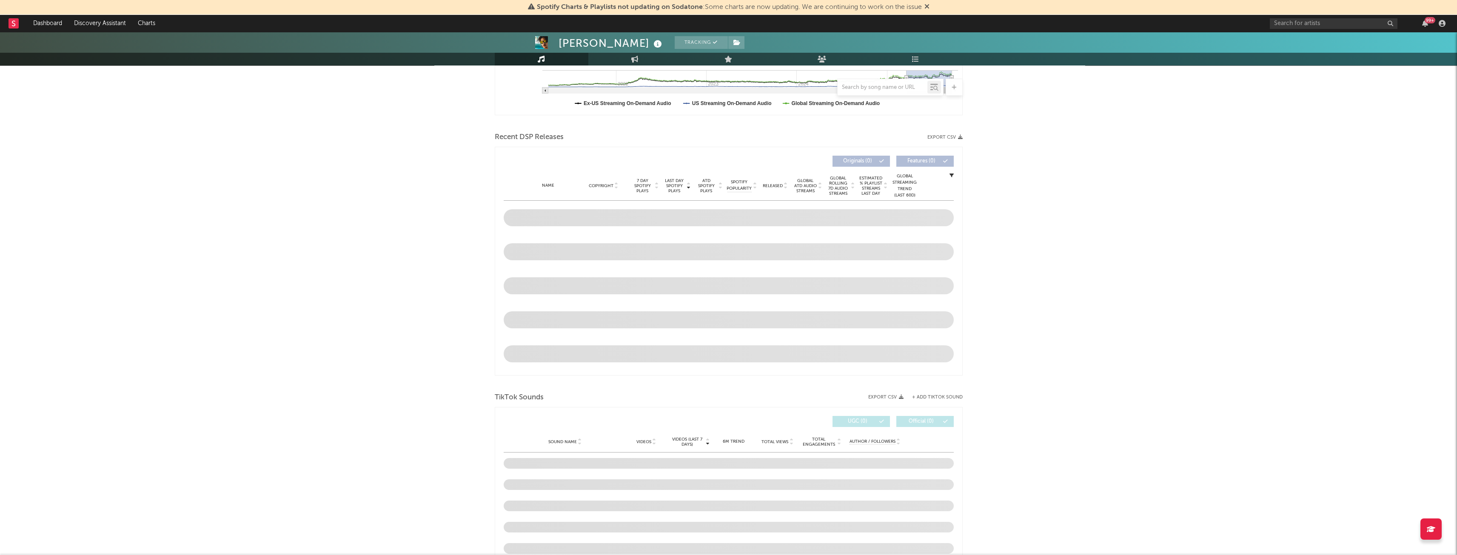
click at [408, 337] on div "[PERSON_NAME] Tracking [GEOGRAPHIC_DATA] | Pop in Spanish Edit Tracking Email A…" at bounding box center [728, 418] width 1457 height 1251
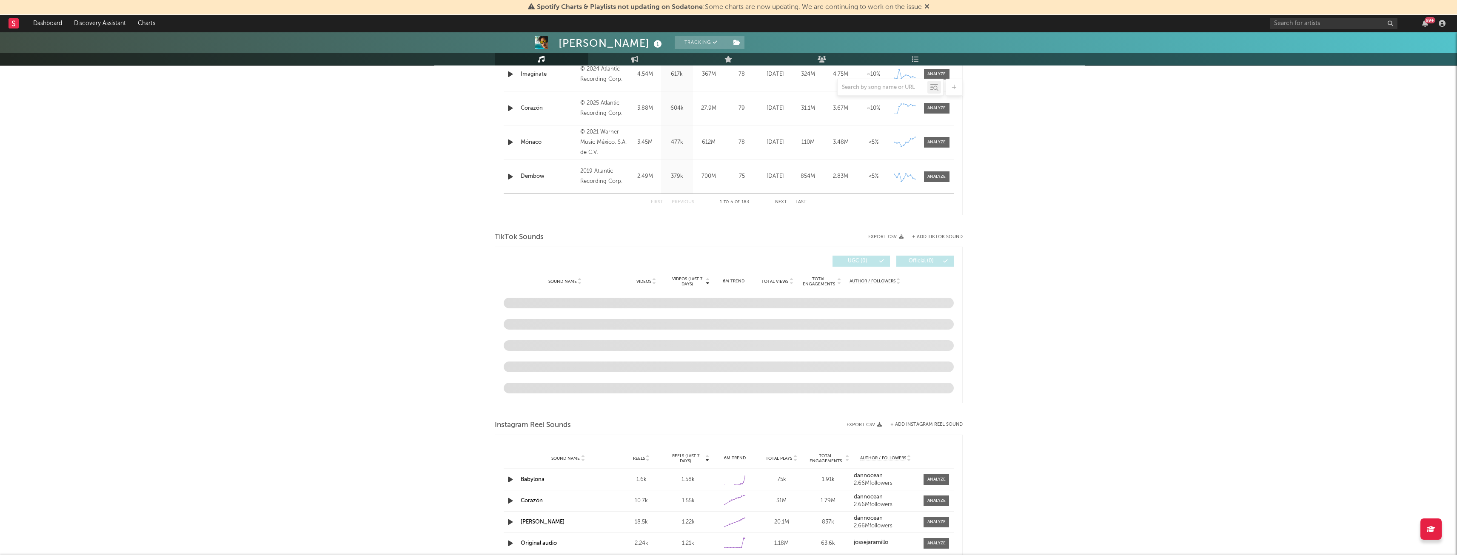
scroll to position [447, 0]
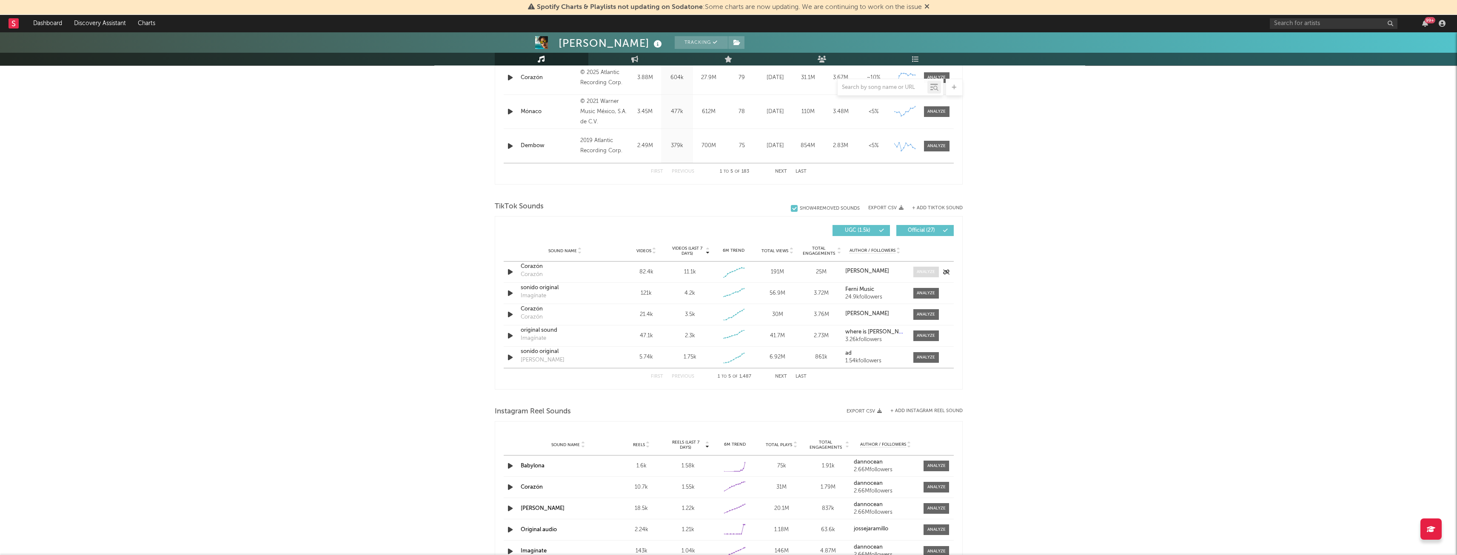
click at [925, 273] on div at bounding box center [926, 272] width 18 height 6
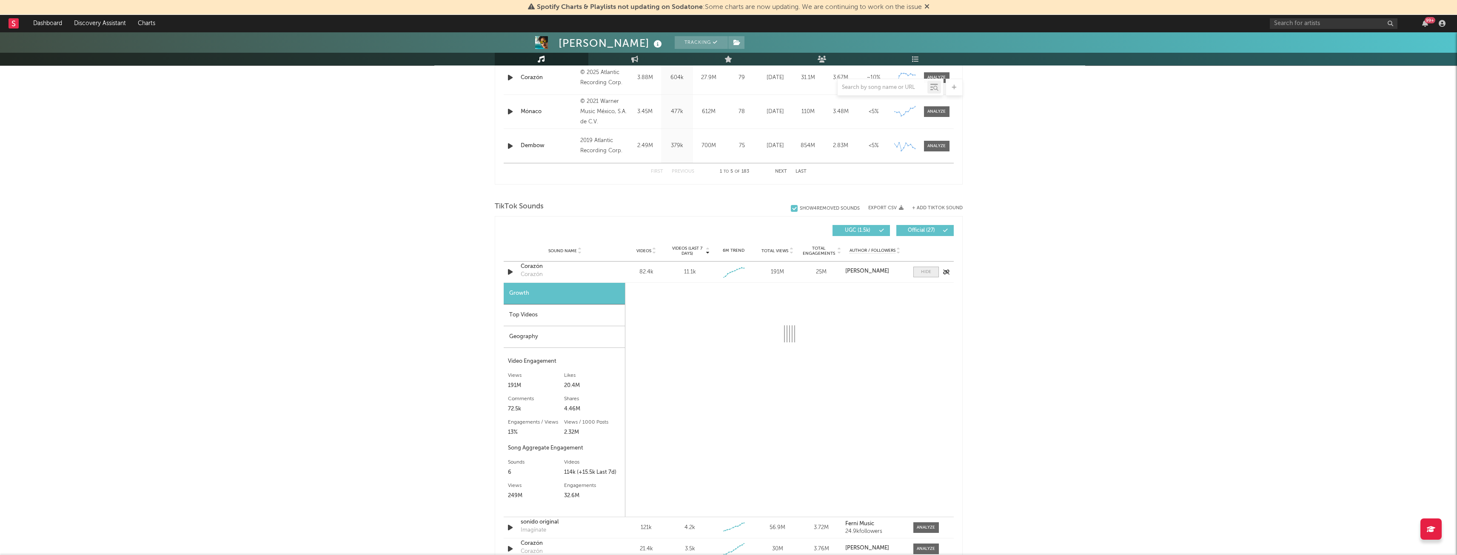
select select "1w"
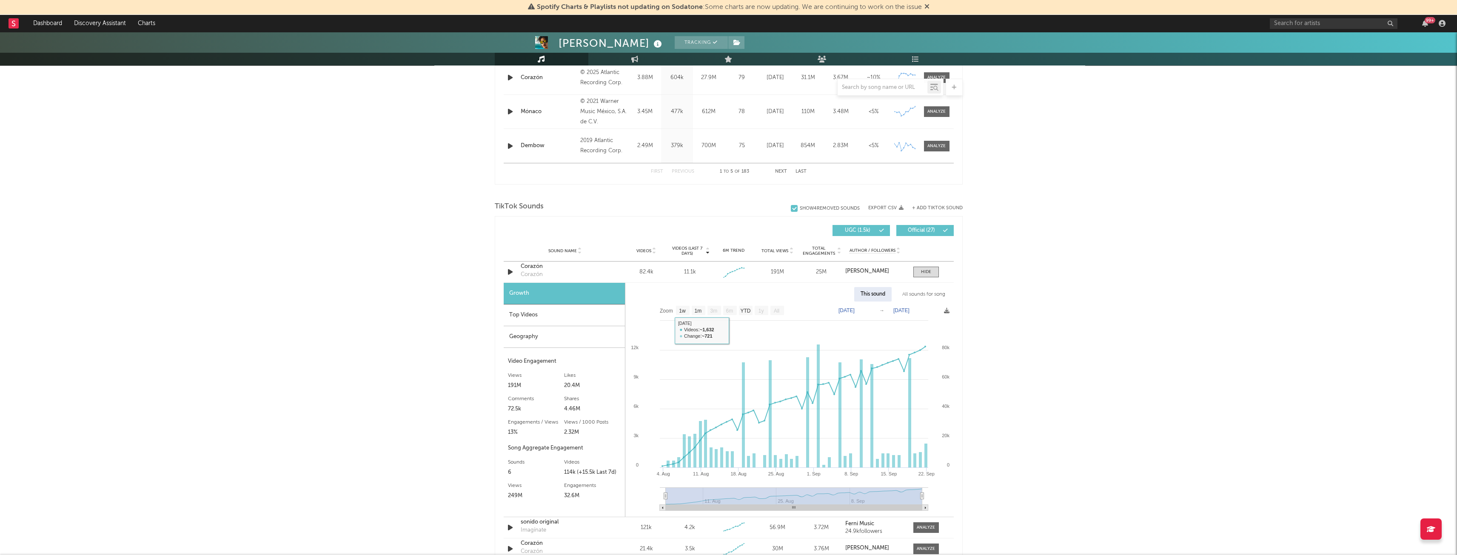
click at [542, 316] on div "Top Videos" at bounding box center [564, 316] width 121 height 22
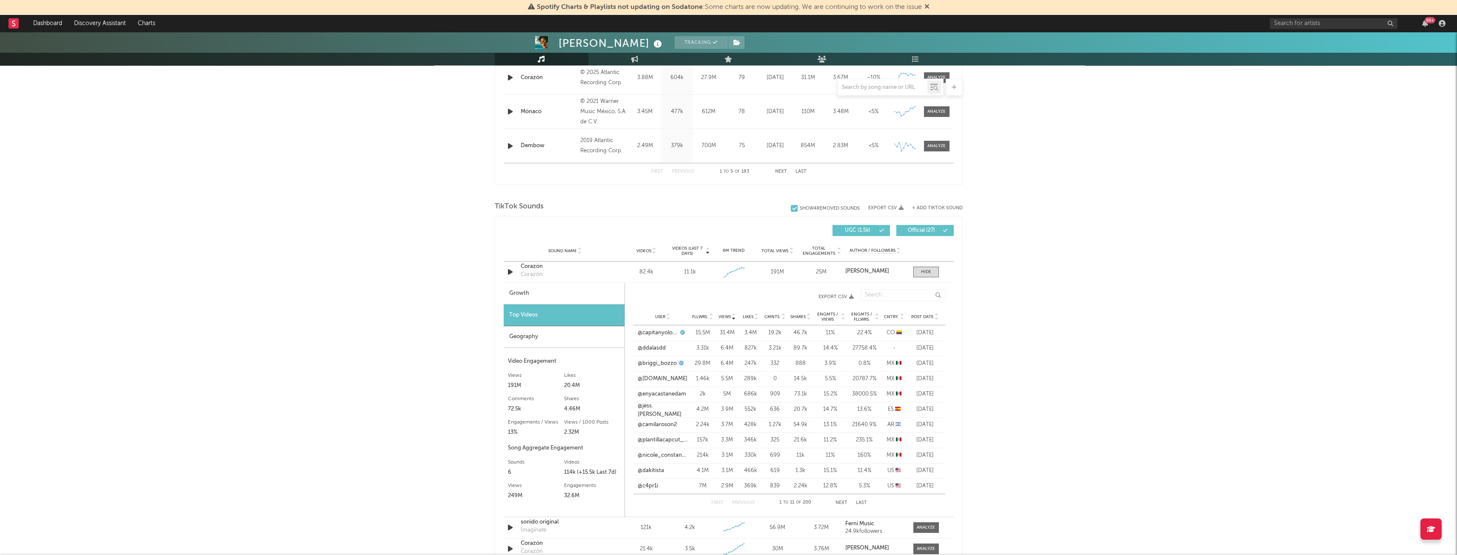
click at [842, 503] on button "Next" at bounding box center [842, 503] width 12 height 5
click at [843, 499] on div "First Previous 12 to 22 of 200 Next Last" at bounding box center [789, 502] width 156 height 17
click at [843, 501] on button "Next" at bounding box center [842, 503] width 12 height 5
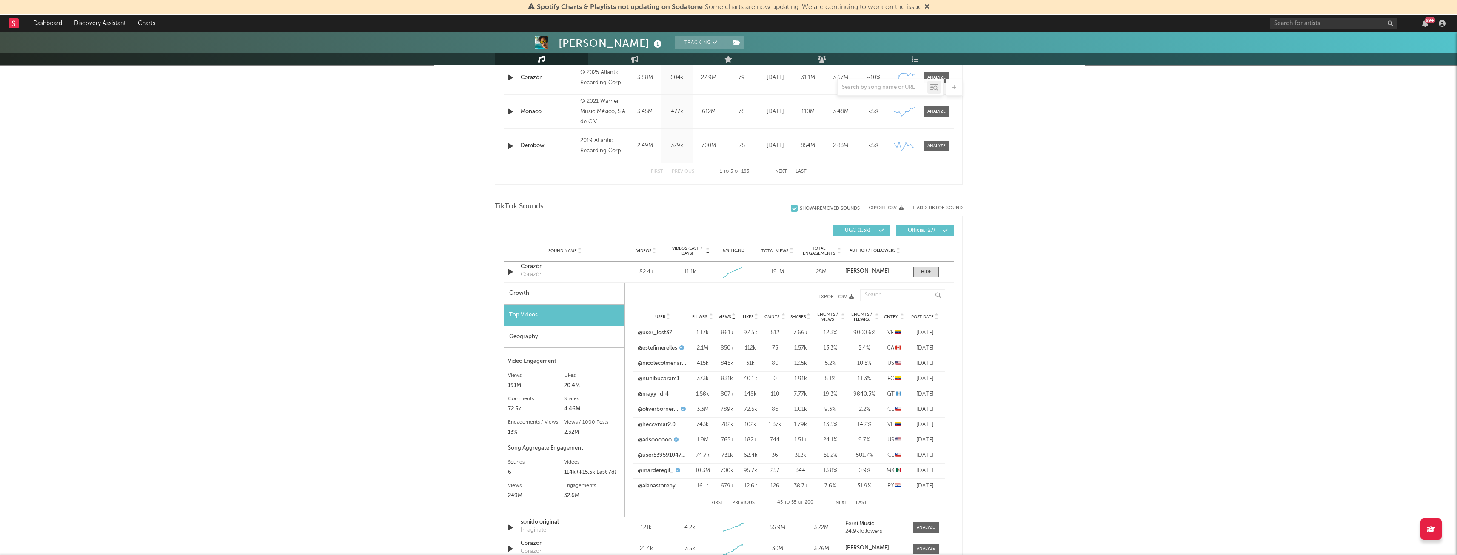
click at [843, 501] on button "Next" at bounding box center [842, 503] width 12 height 5
click at [936, 317] on icon at bounding box center [937, 318] width 4 height 3
click at [656, 364] on link "@anasofbca" at bounding box center [653, 364] width 31 height 9
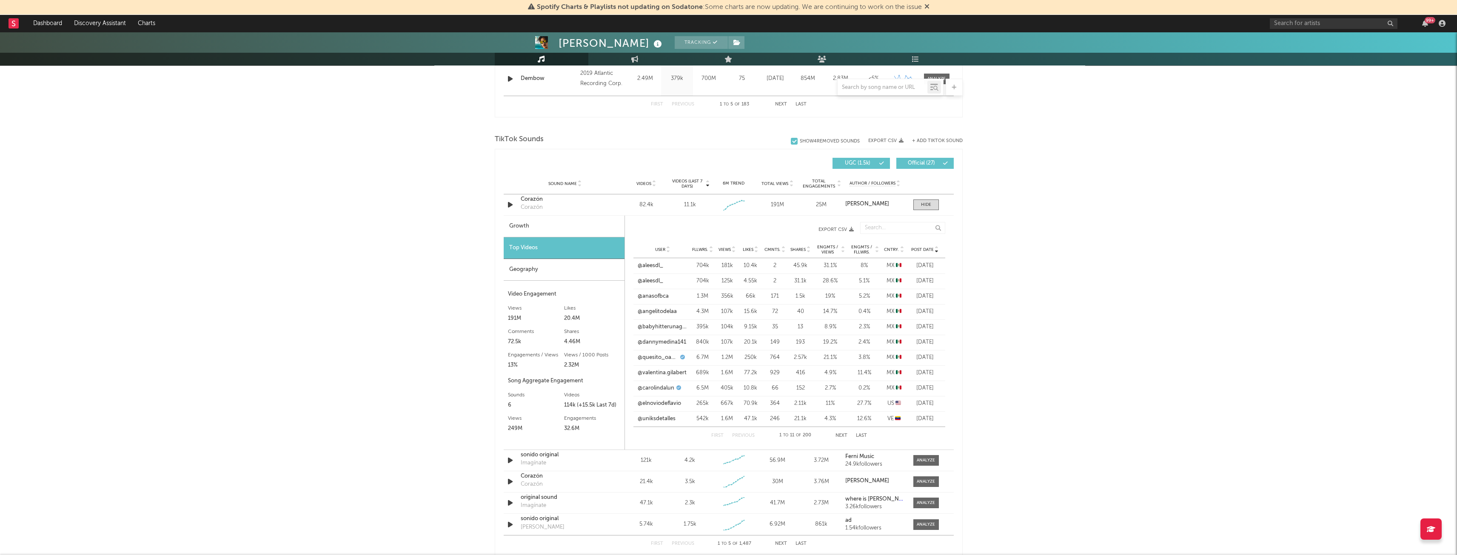
scroll to position [518, 0]
click at [925, 202] on div at bounding box center [926, 201] width 10 height 6
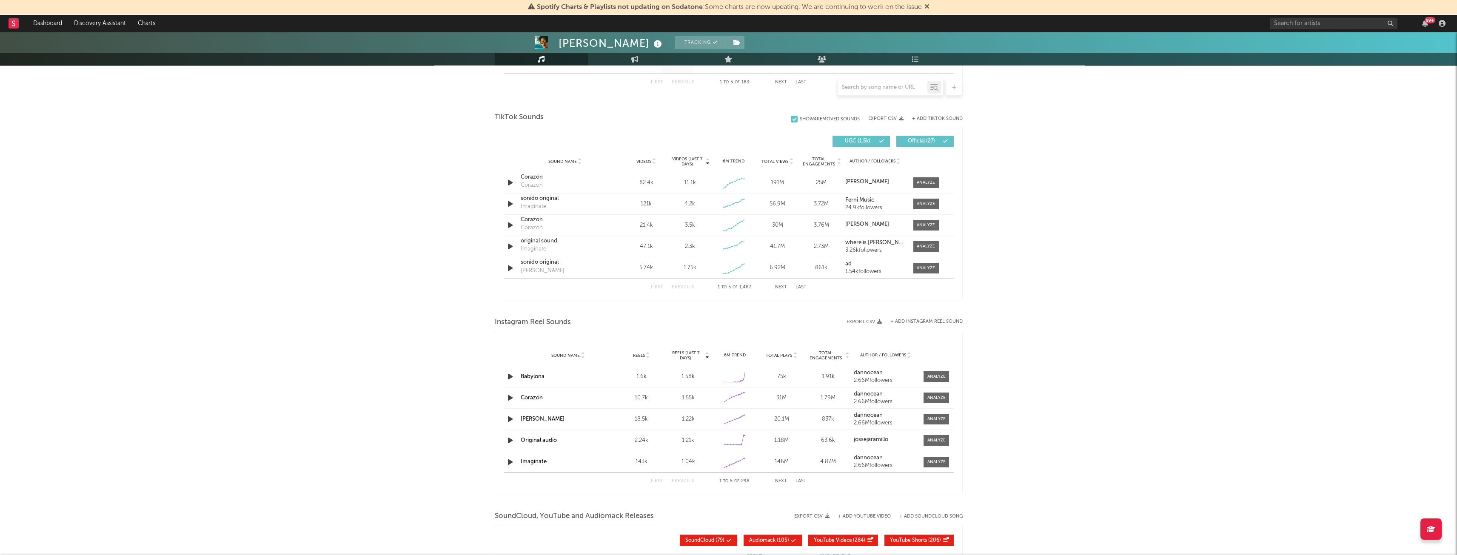
scroll to position [535, 0]
click at [926, 229] on span at bounding box center [926, 226] width 26 height 11
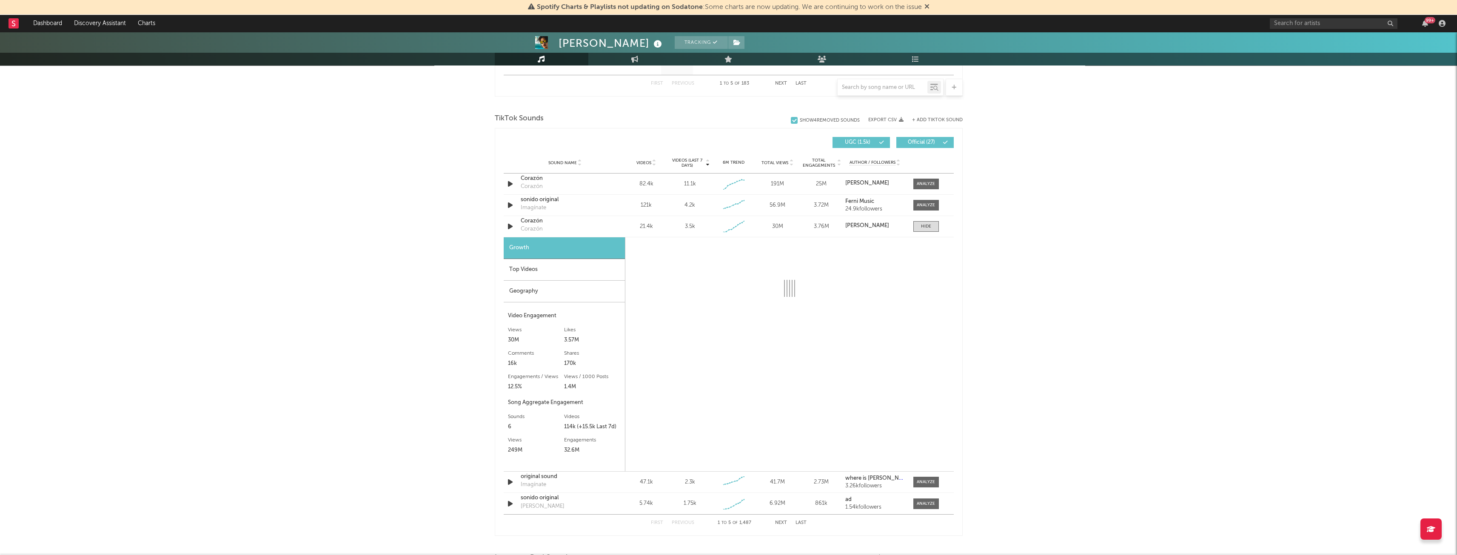
select select "1w"
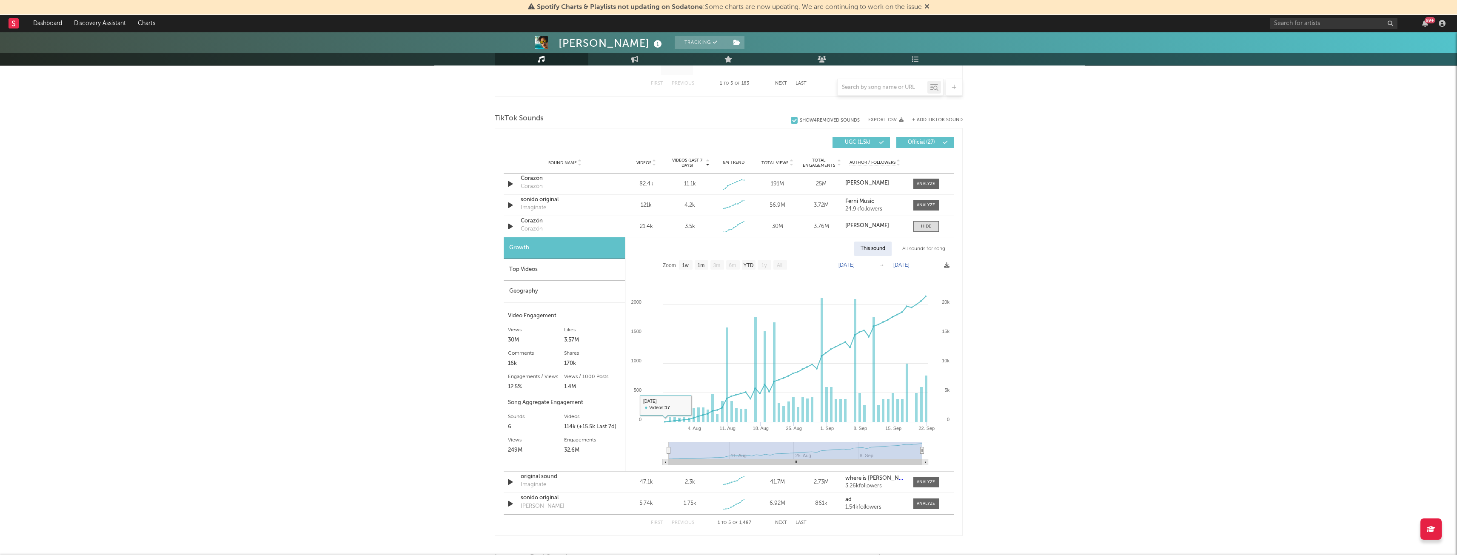
click at [522, 271] on div "Top Videos" at bounding box center [564, 270] width 121 height 22
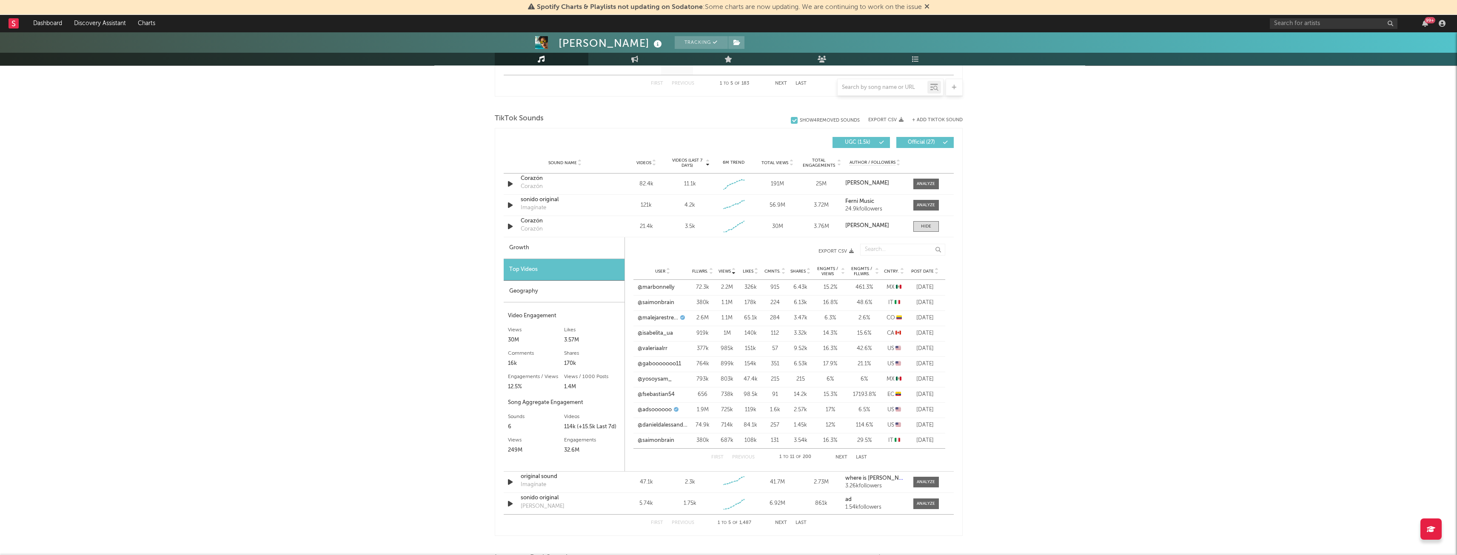
click at [844, 460] on div "First Previous 1 to 11 of 200 Next Last" at bounding box center [789, 457] width 156 height 17
click at [841, 457] on button "Next" at bounding box center [842, 457] width 12 height 5
click at [837, 459] on button "Next" at bounding box center [842, 457] width 12 height 5
click at [577, 258] on div "Growth" at bounding box center [564, 248] width 121 height 22
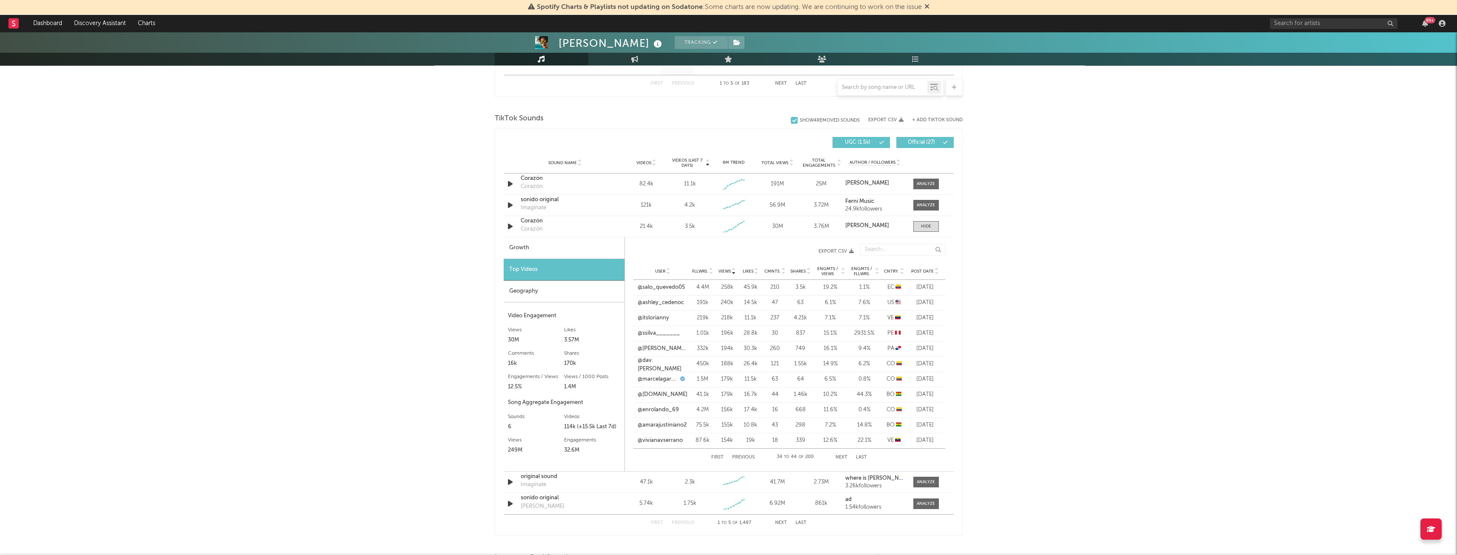
select select "1w"
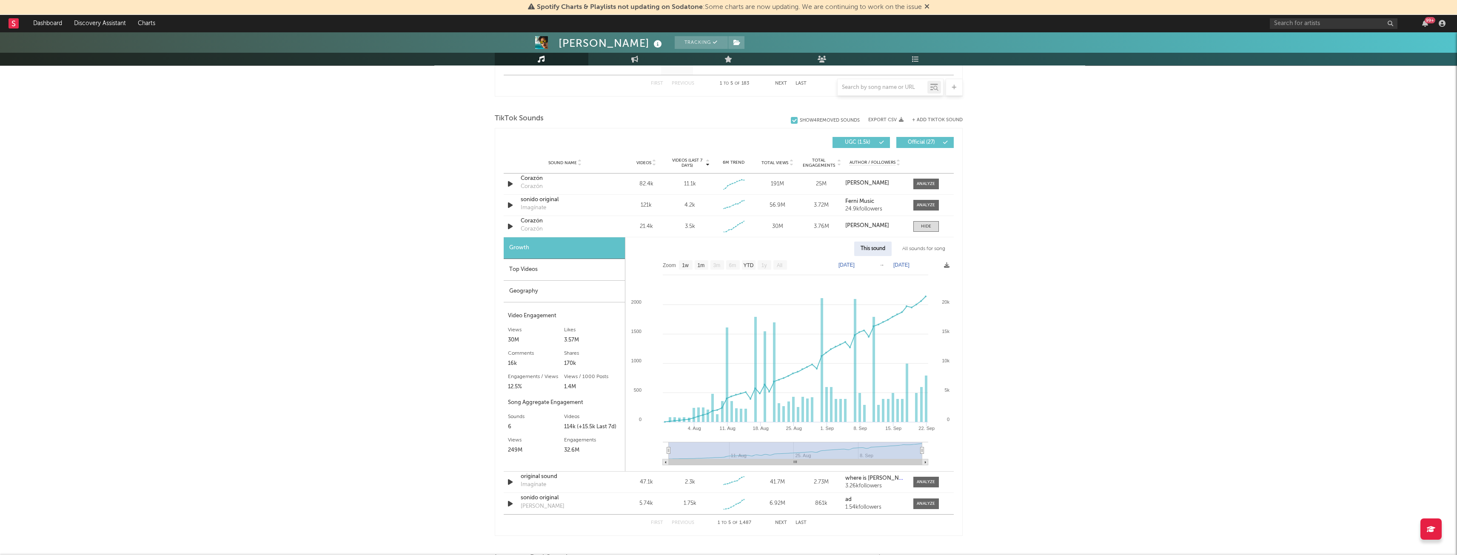
click at [562, 273] on div "Top Videos" at bounding box center [564, 270] width 121 height 22
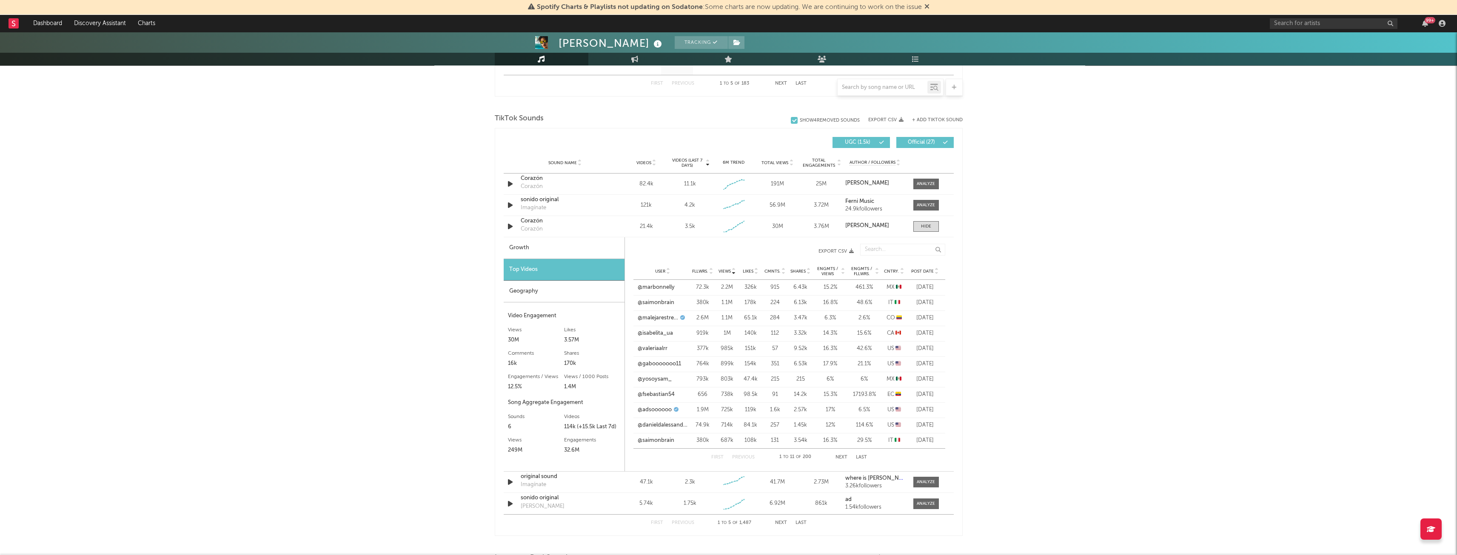
click at [511, 245] on div "Growth" at bounding box center [564, 248] width 121 height 22
select select "1w"
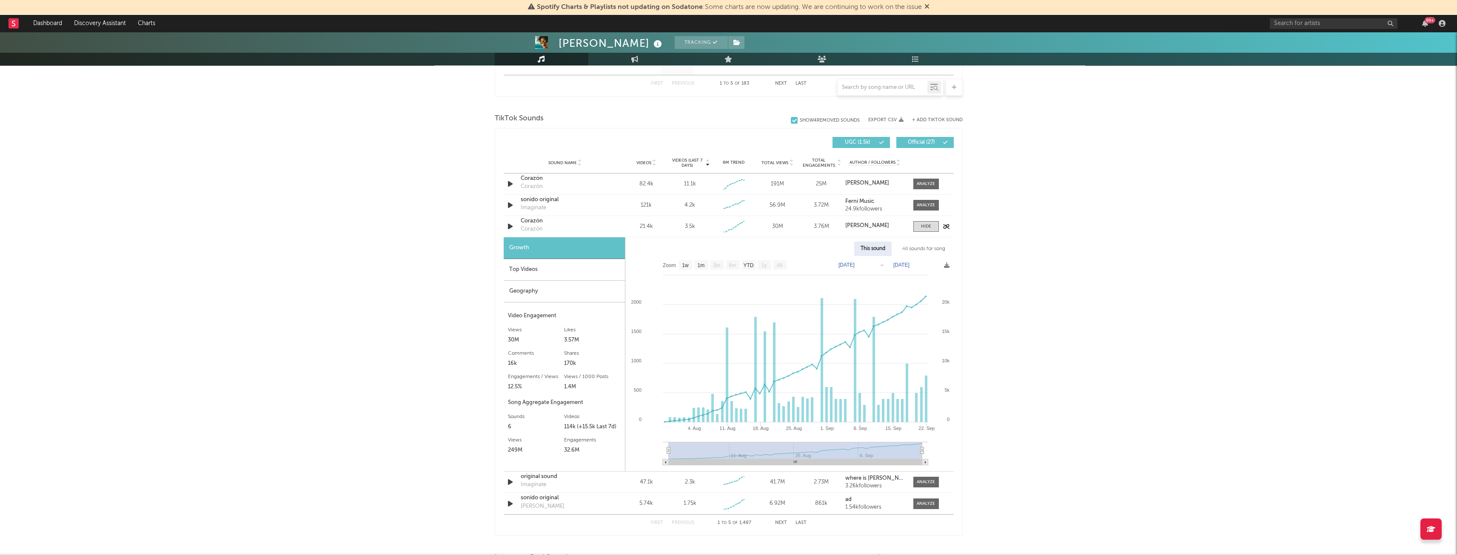
click at [647, 226] on div "21.4k" at bounding box center [647, 227] width 40 height 9
click at [528, 223] on div "Corazón" at bounding box center [565, 221] width 89 height 9
click at [548, 276] on div "Top Videos" at bounding box center [564, 270] width 121 height 22
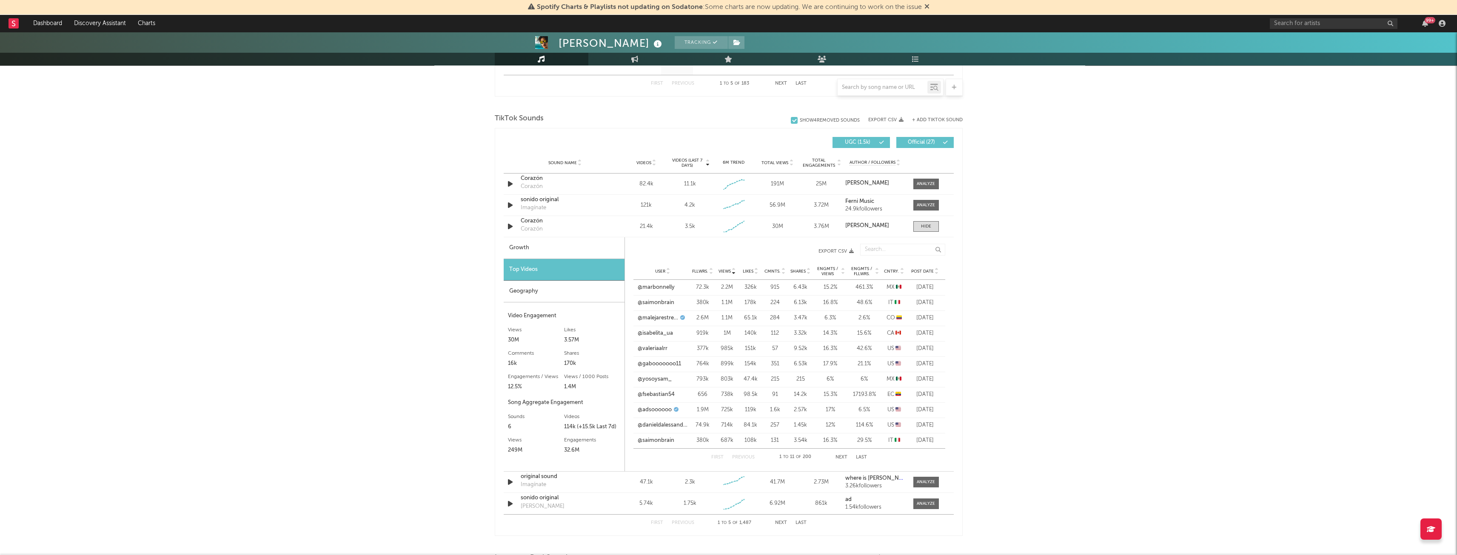
click at [940, 274] on div "User Fllwrs. Views Likes Cmnts. Shares Engmts / Views Engmts / Fllwrs. Cntry. P…" at bounding box center [790, 271] width 312 height 17
click at [938, 274] on icon at bounding box center [937, 272] width 4 height 3
click at [660, 336] on link "@amarajustiniano2" at bounding box center [662, 333] width 49 height 9
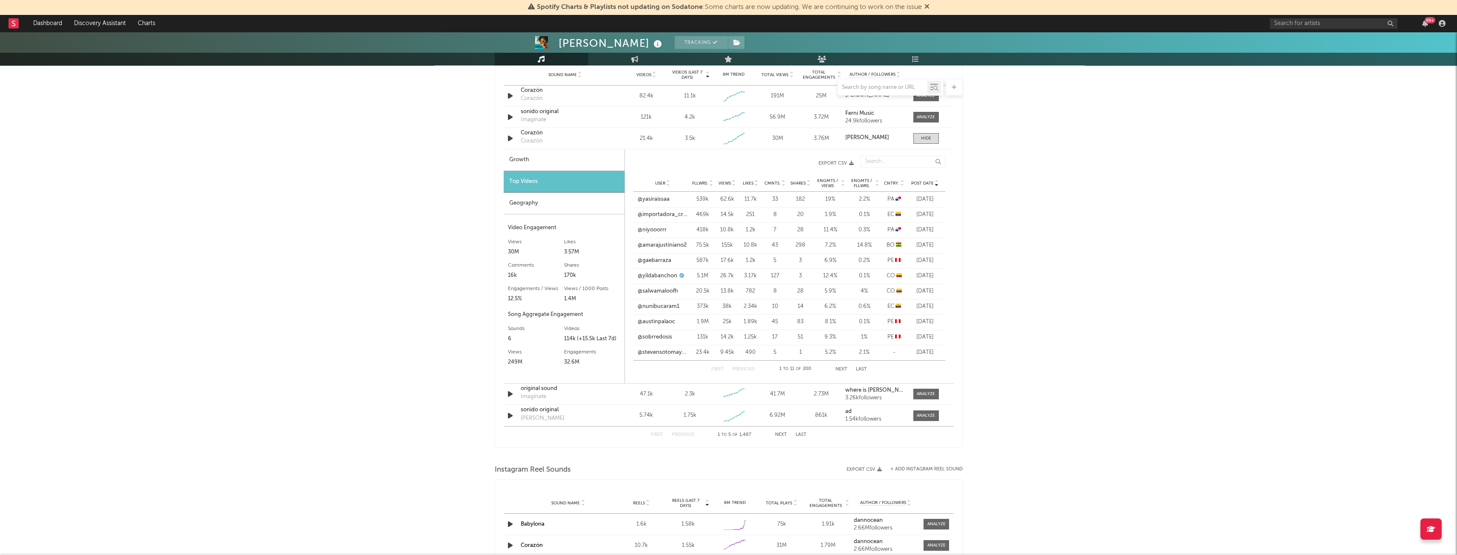
scroll to position [622, 0]
click at [924, 398] on span at bounding box center [926, 395] width 26 height 11
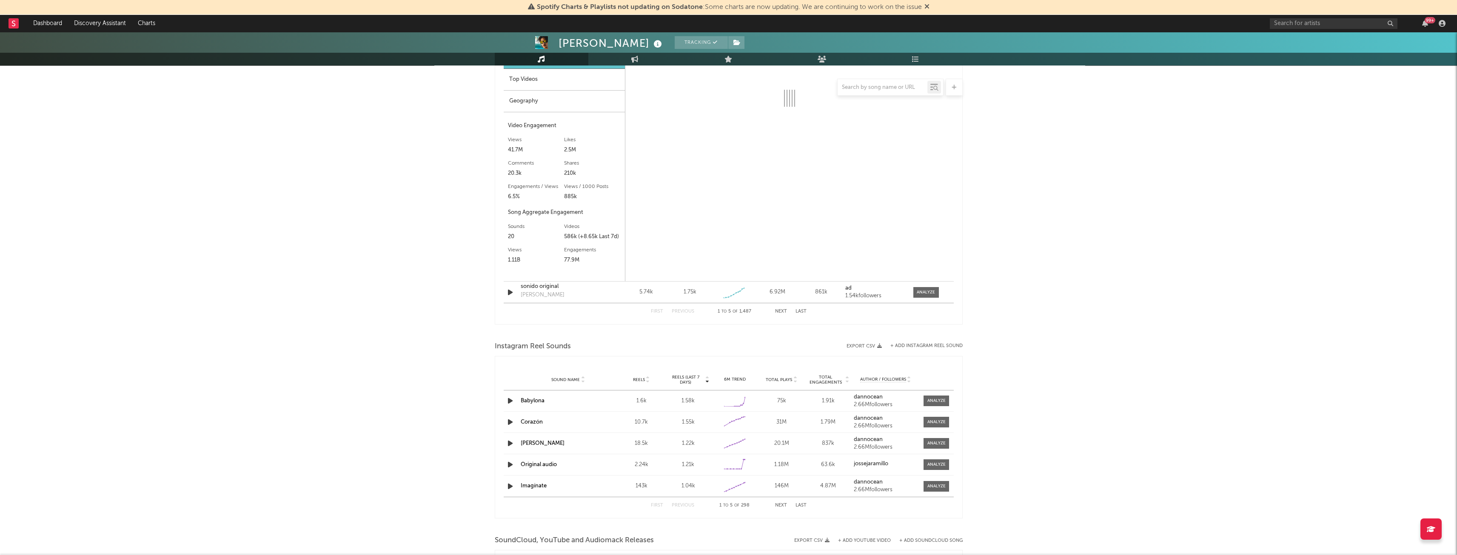
scroll to position [980, 0]
select select "6m"
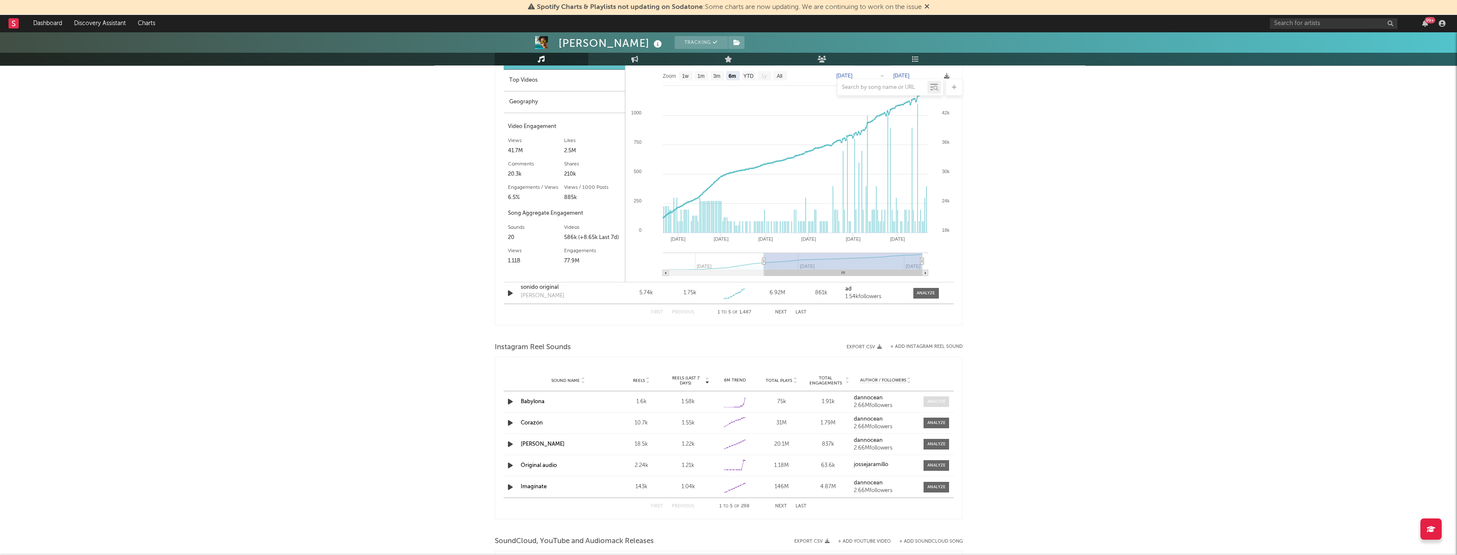
click at [934, 398] on span at bounding box center [937, 402] width 26 height 11
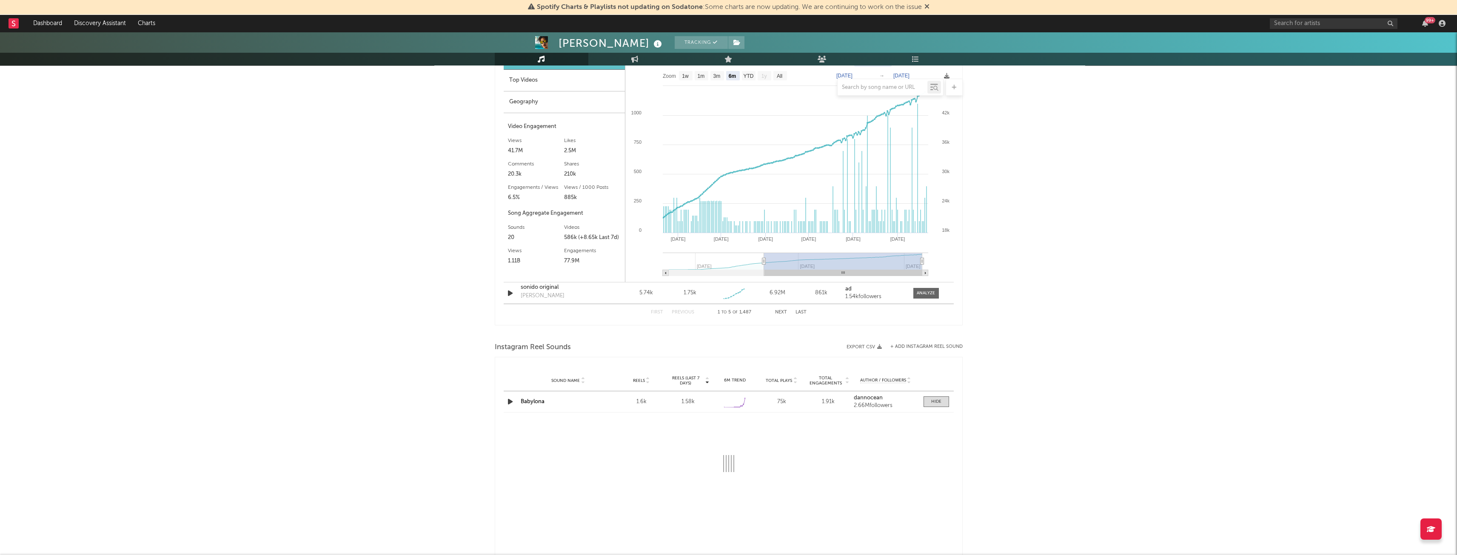
select select "1w"
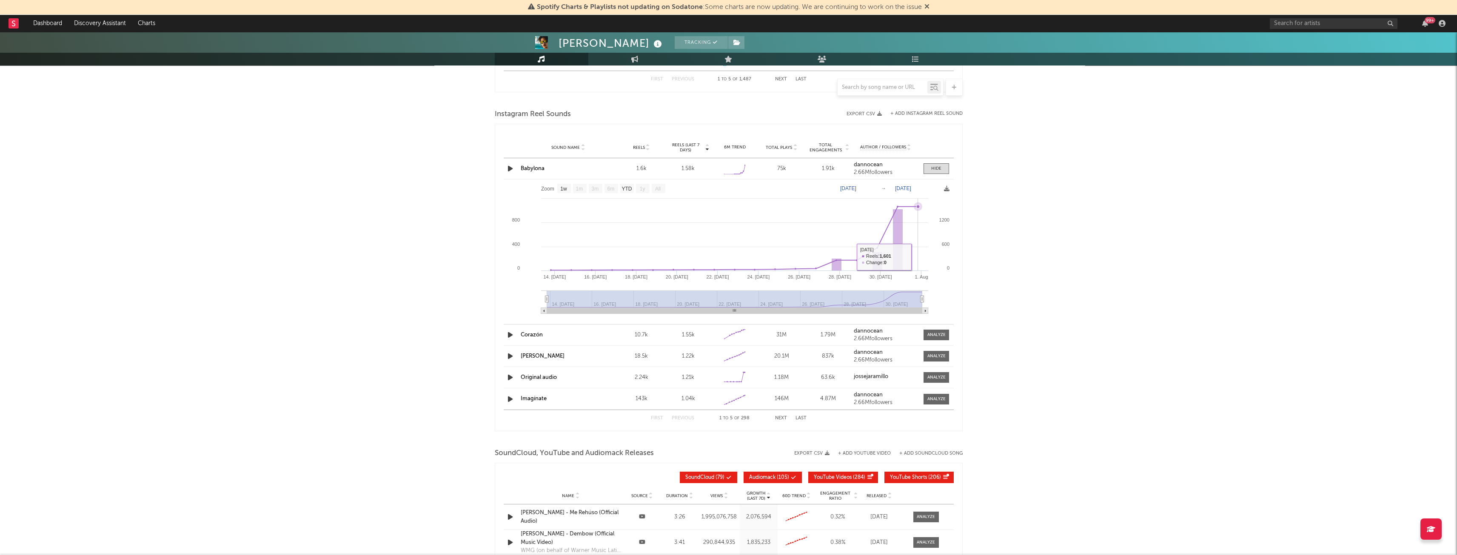
scroll to position [1214, 0]
click at [938, 333] on div at bounding box center [937, 334] width 18 height 6
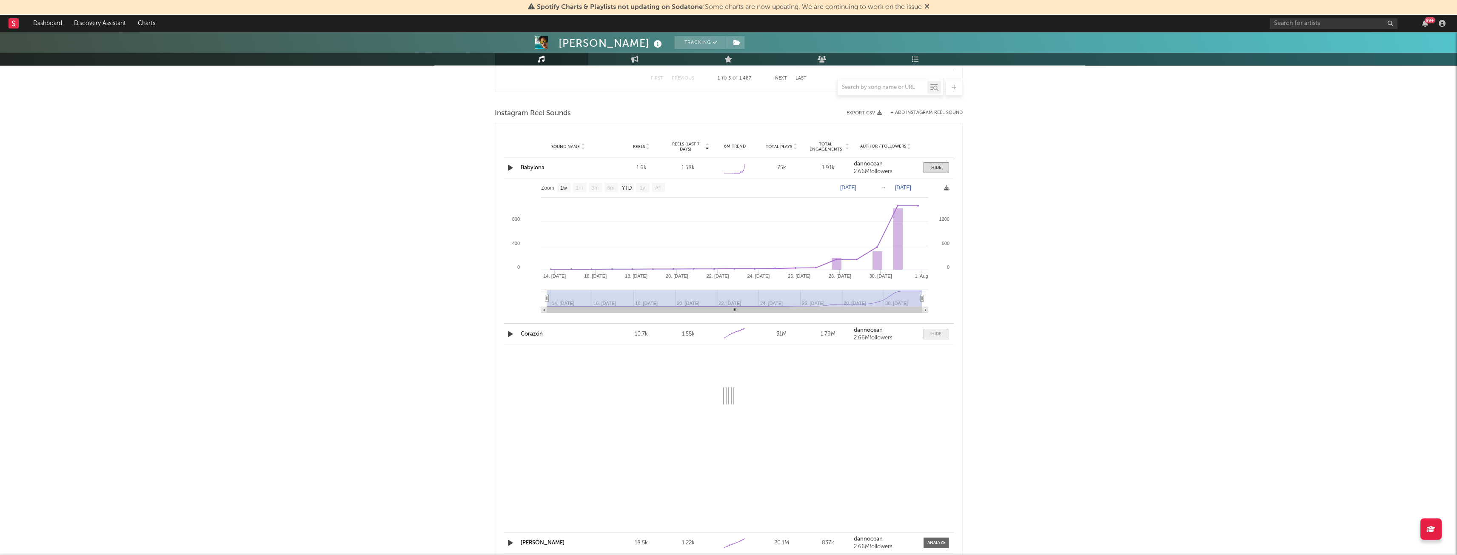
select select "1w"
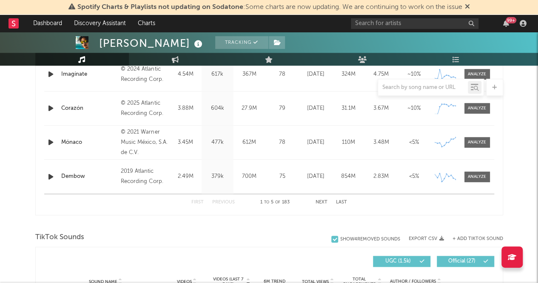
scroll to position [0, 0]
